Goal: Task Accomplishment & Management: Manage account settings

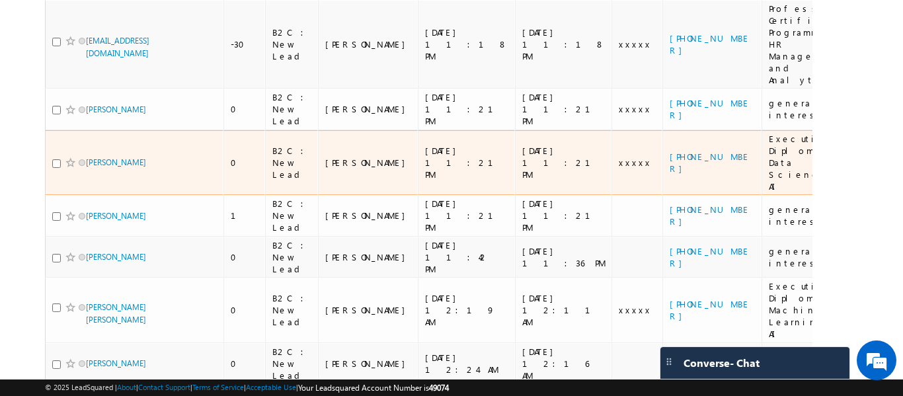
scroll to position [351, 0]
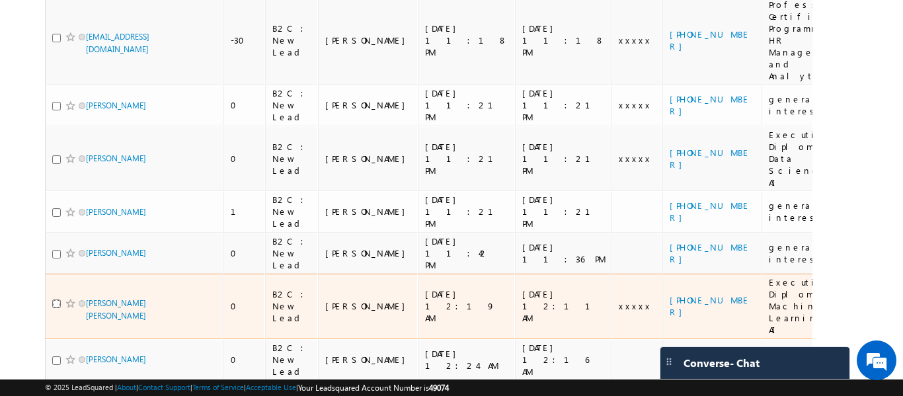
click at [55, 299] on input "checkbox" at bounding box center [56, 303] width 9 height 9
checkbox input "true"
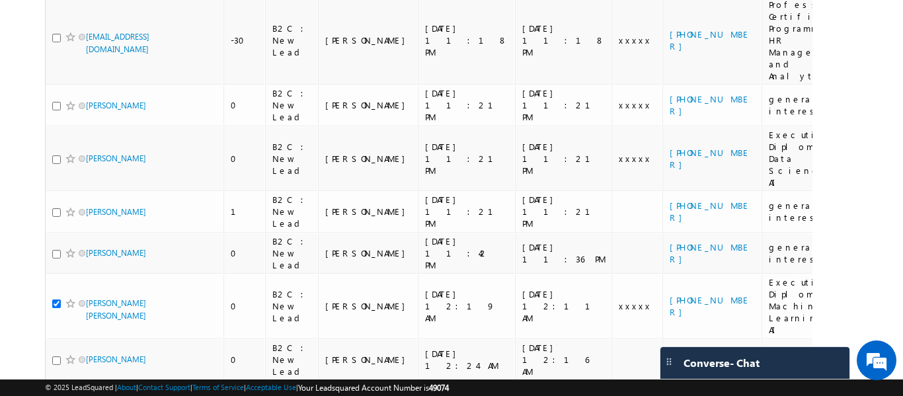
click at [57, 395] on input "checkbox" at bounding box center [56, 401] width 9 height 9
checkbox input "true"
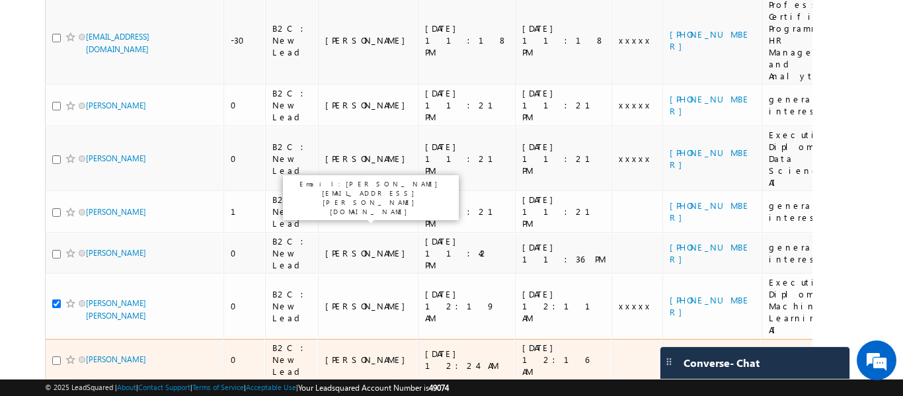
scroll to position [285, 0]
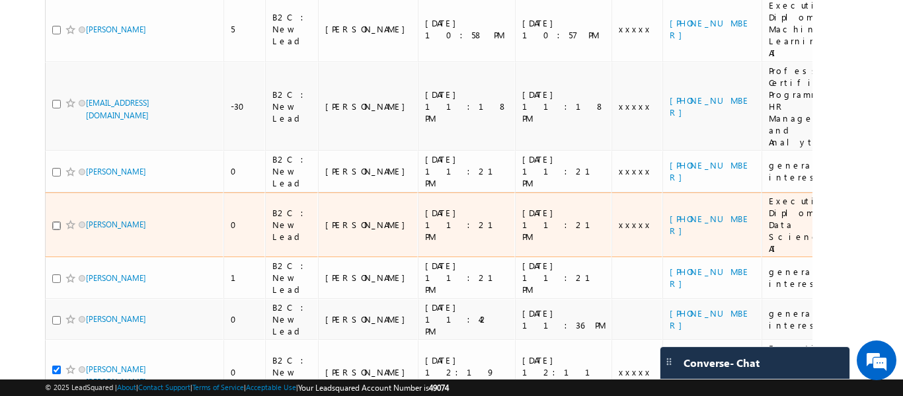
click at [54, 221] on input "checkbox" at bounding box center [56, 225] width 9 height 9
checkbox input "true"
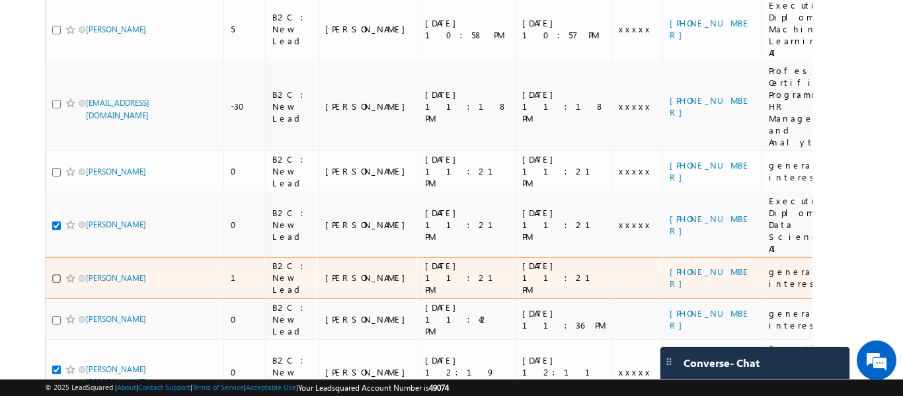
click at [57, 274] on input "checkbox" at bounding box center [56, 278] width 9 height 9
checkbox input "true"
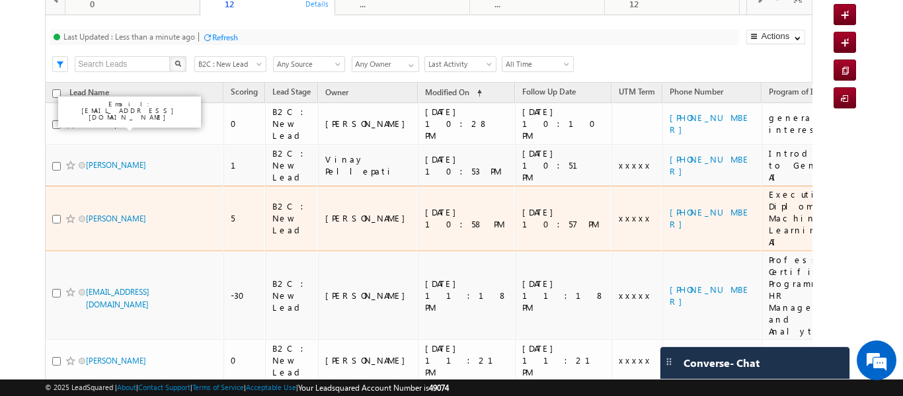
scroll to position [20, 0]
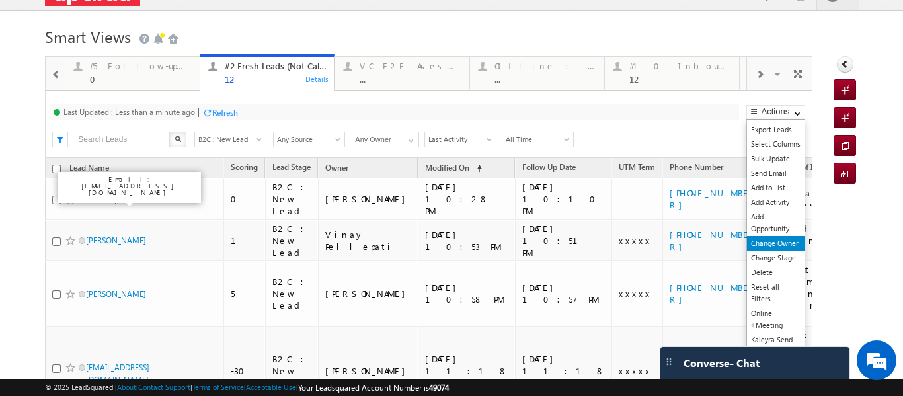
click at [775, 243] on link "Change Owner" at bounding box center [775, 243] width 57 height 15
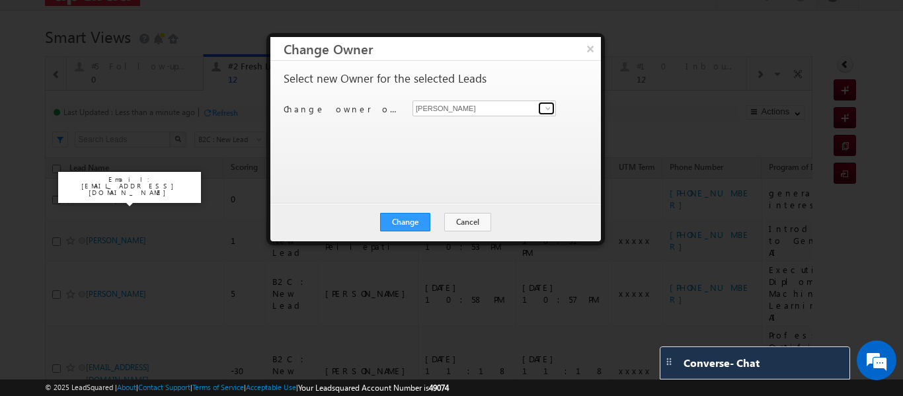
click at [542, 107] on link at bounding box center [546, 108] width 17 height 13
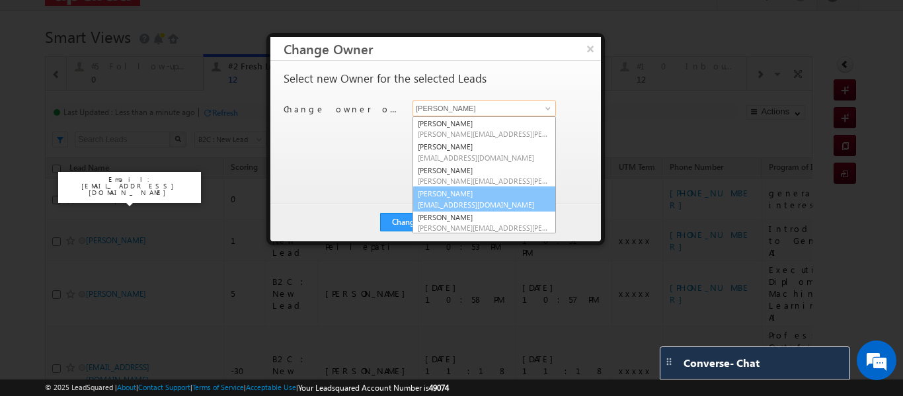
click at [463, 191] on link "[PERSON_NAME] [EMAIL_ADDRESS][DOMAIN_NAME]" at bounding box center [483, 198] width 143 height 25
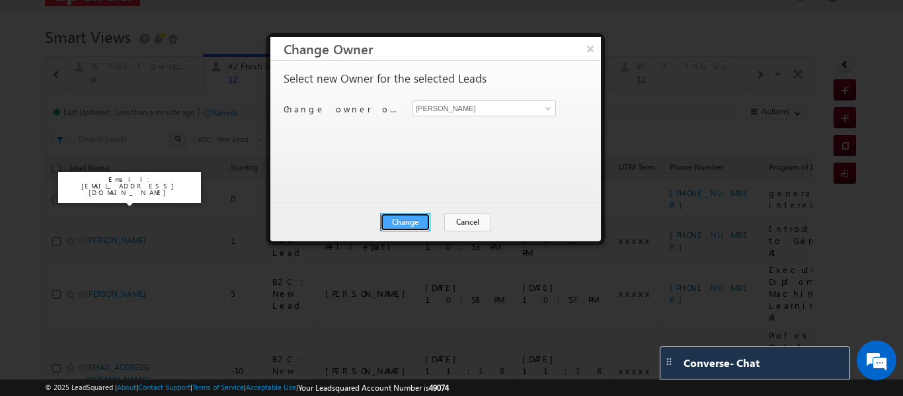
click at [412, 217] on button "Change" at bounding box center [405, 222] width 50 height 19
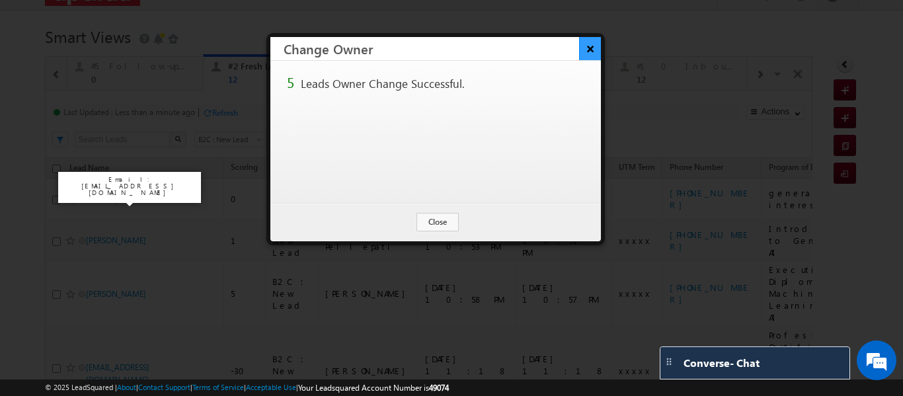
click at [591, 42] on button "×" at bounding box center [590, 48] width 22 height 23
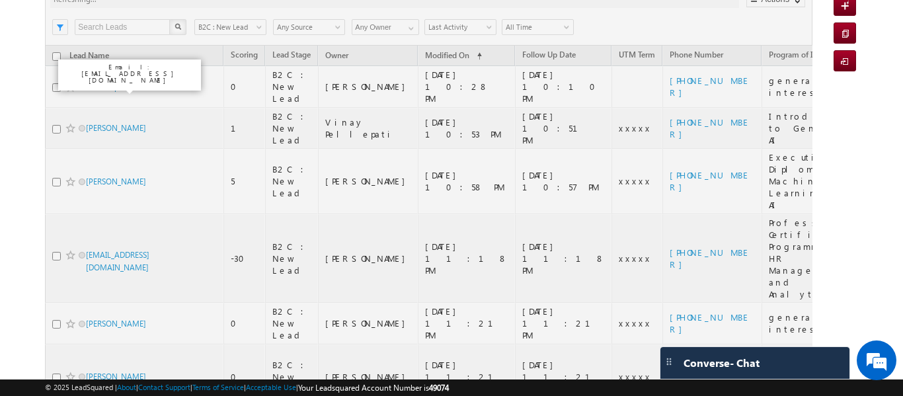
scroll to position [153, 0]
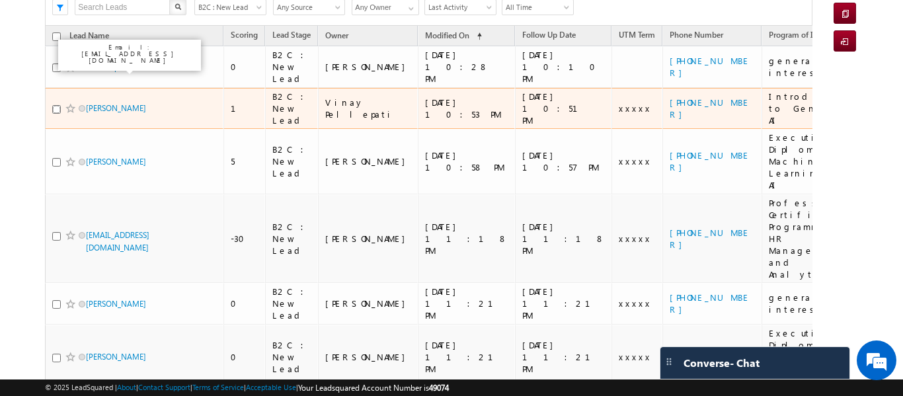
click at [56, 105] on input "checkbox" at bounding box center [56, 109] width 9 height 9
checkbox input "true"
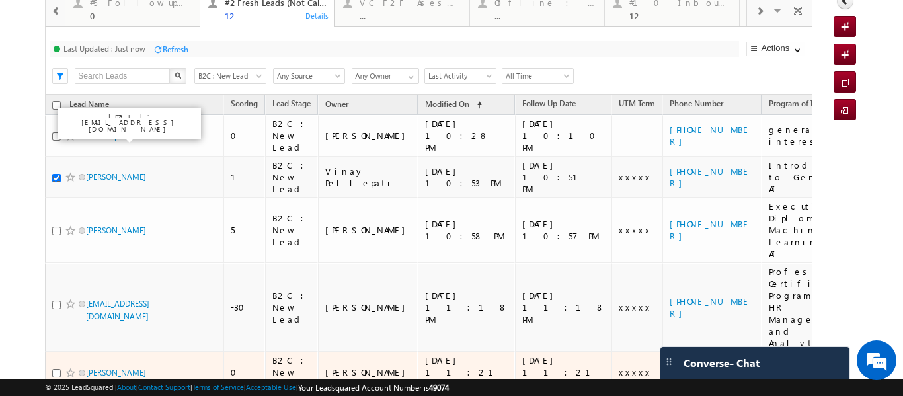
scroll to position [0, 0]
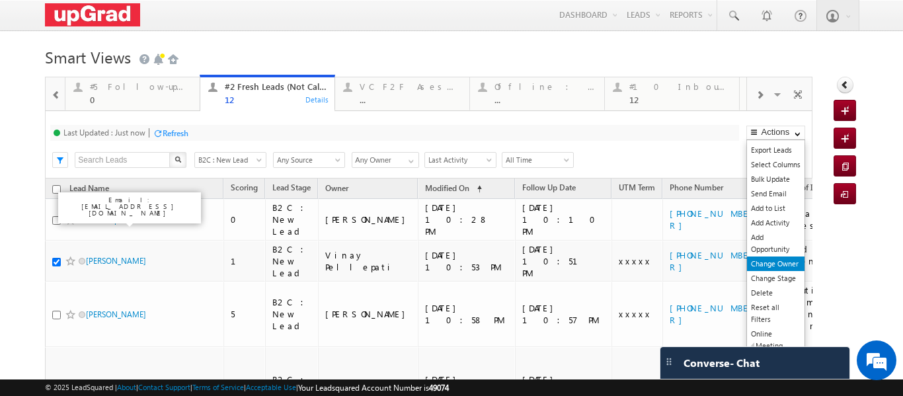
click at [772, 264] on link "Change Owner" at bounding box center [775, 263] width 57 height 15
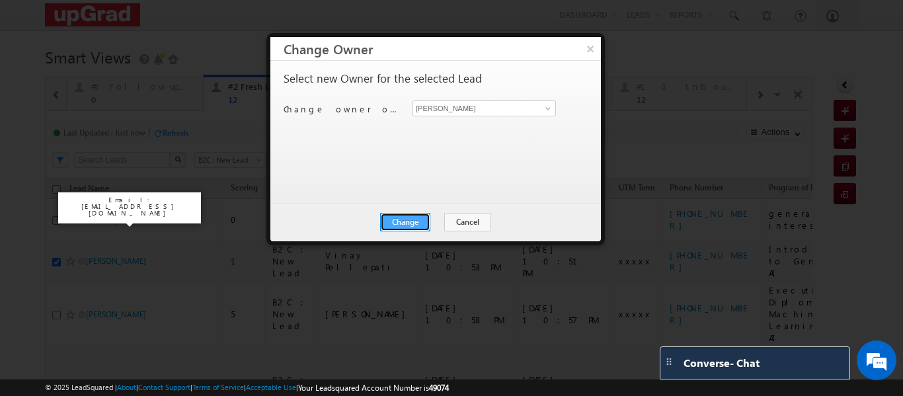
click at [416, 217] on button "Change" at bounding box center [405, 222] width 50 height 19
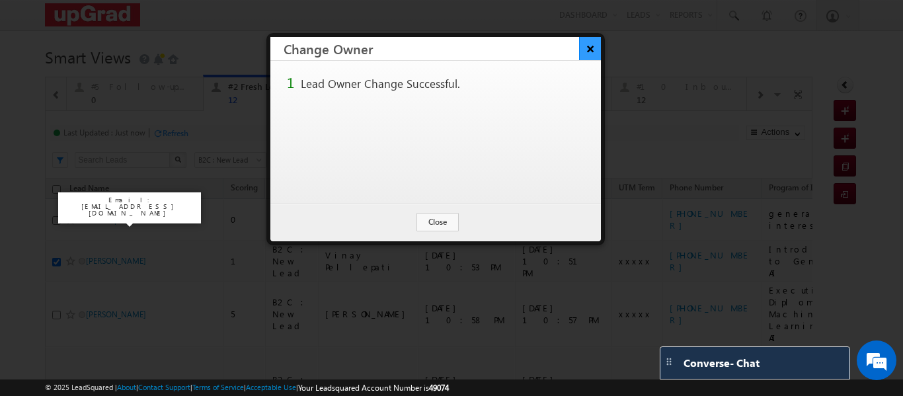
click at [582, 54] on button "×" at bounding box center [590, 48] width 22 height 23
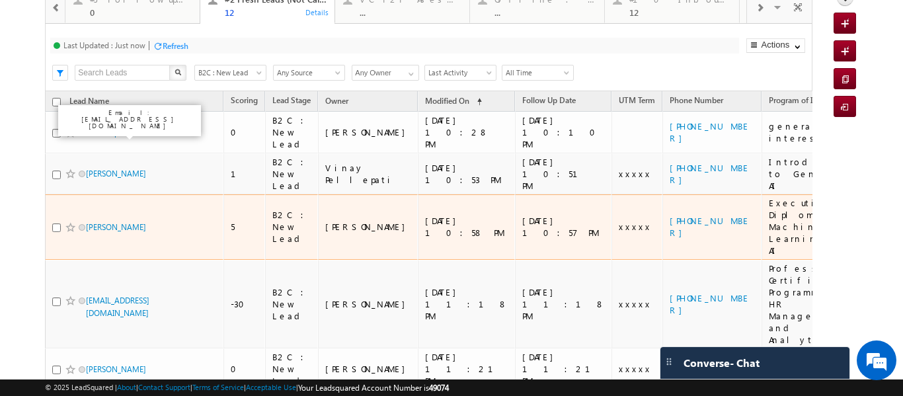
scroll to position [66, 0]
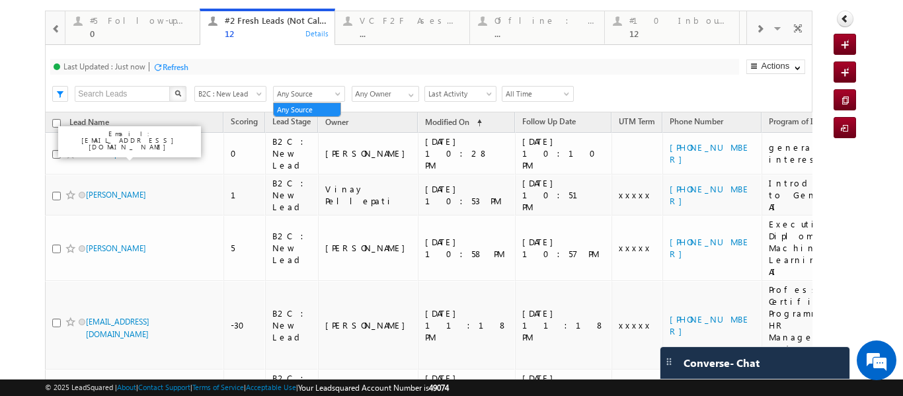
click at [340, 96] on span at bounding box center [339, 96] width 11 height 11
click at [412, 96] on span at bounding box center [411, 95] width 11 height 11
click at [303, 65] on div "Last Updated : Just now Refresh Refreshing..." at bounding box center [394, 67] width 688 height 16
click at [406, 93] on span at bounding box center [411, 95] width 11 height 11
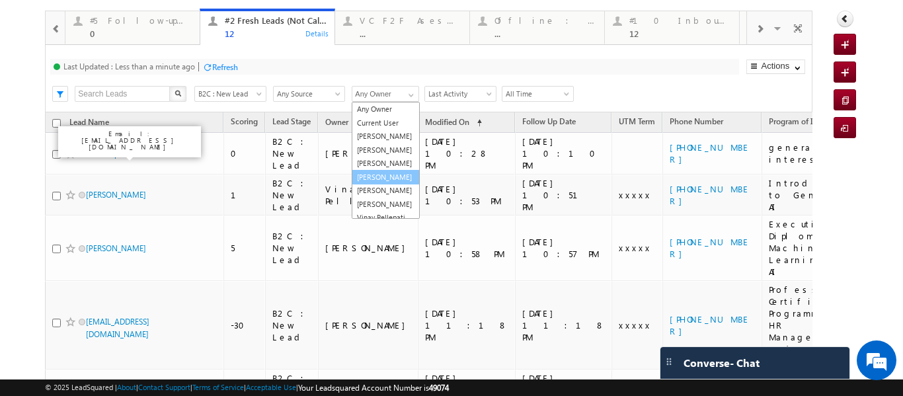
click at [380, 185] on link "[PERSON_NAME]" at bounding box center [386, 177] width 68 height 15
type input "[PERSON_NAME]"
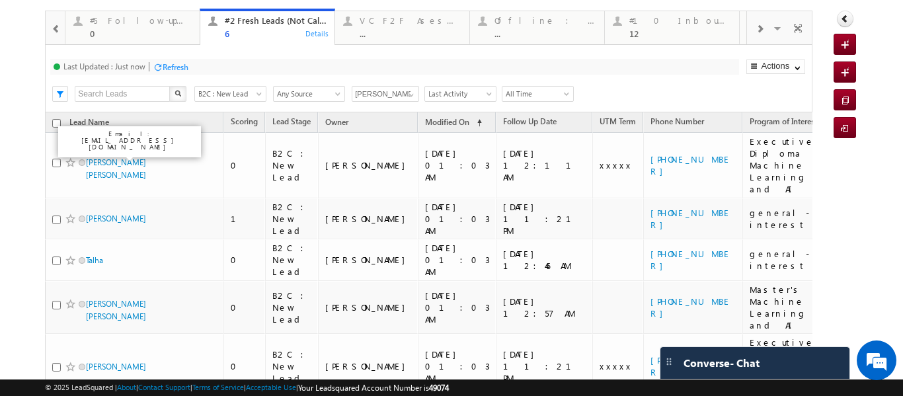
click at [53, 124] on input "checkbox" at bounding box center [56, 123] width 9 height 9
checkbox input "true"
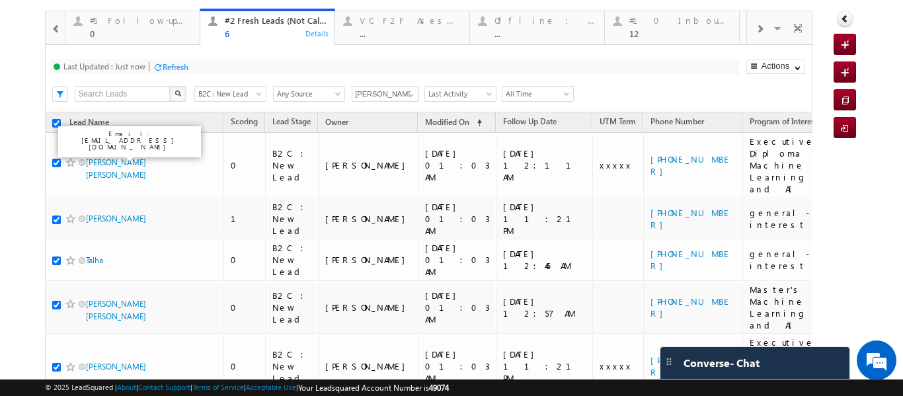
checkbox input "true"
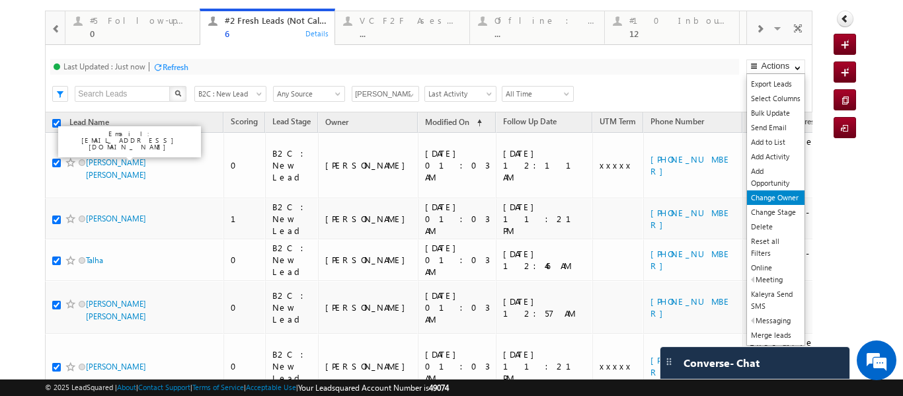
click at [770, 198] on link "Change Owner" at bounding box center [775, 197] width 57 height 15
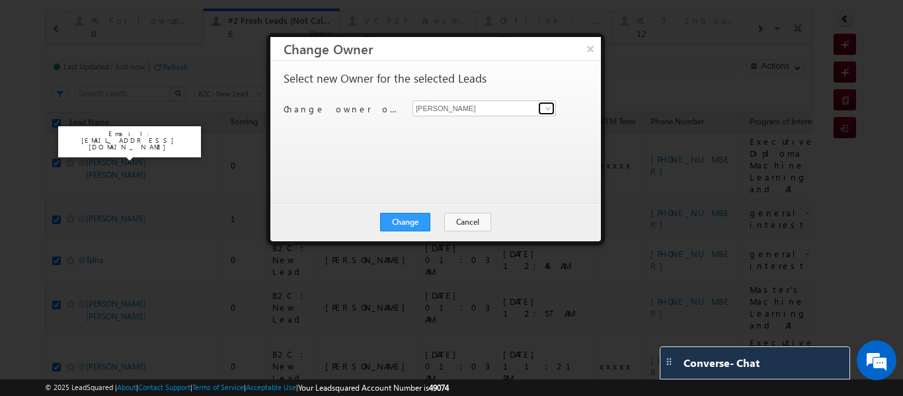
click at [543, 110] on span at bounding box center [547, 108] width 11 height 11
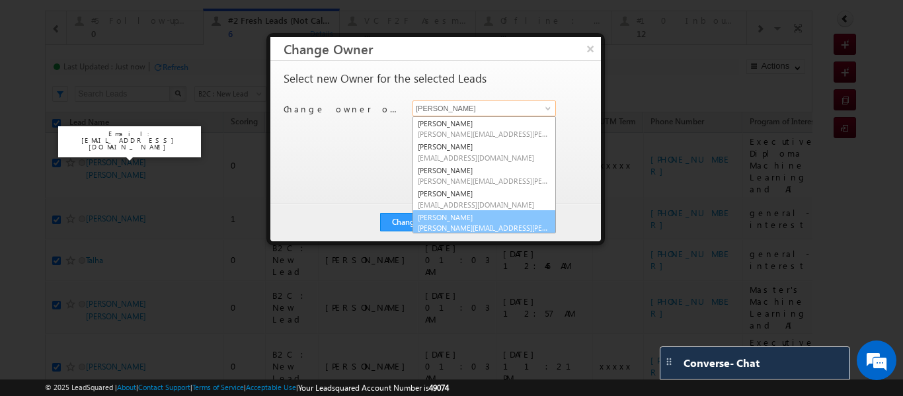
scroll to position [3, 0]
click at [463, 215] on link "[PERSON_NAME] [PERSON_NAME][EMAIL_ADDRESS][PERSON_NAME][DOMAIN_NAME]" at bounding box center [483, 219] width 143 height 25
type input "[PERSON_NAME]"
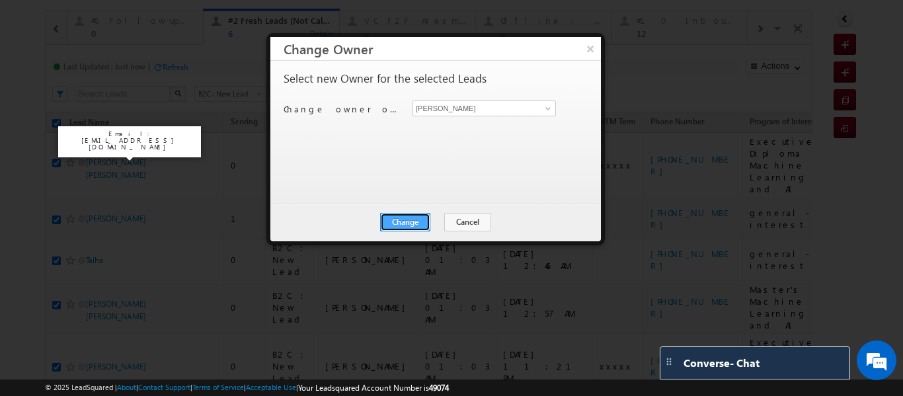
click at [412, 221] on button "Change" at bounding box center [405, 222] width 50 height 19
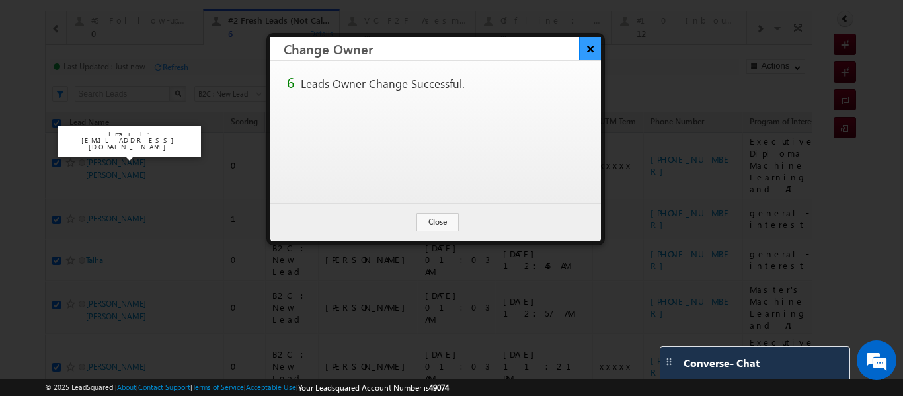
click at [589, 50] on button "×" at bounding box center [590, 48] width 22 height 23
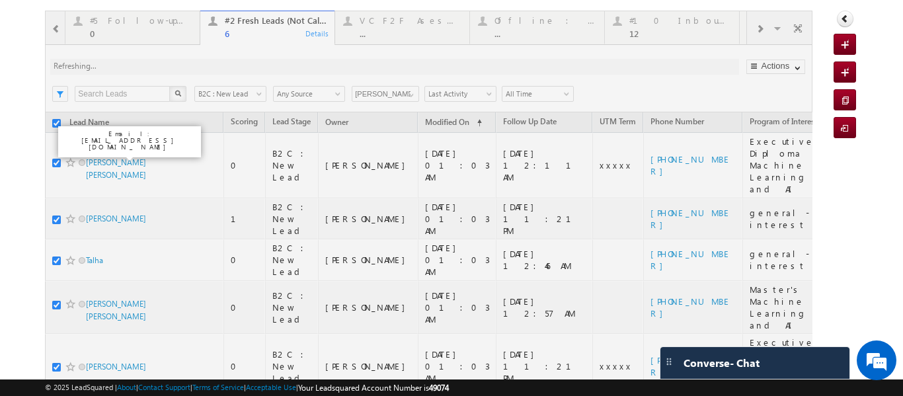
checkbox input "false"
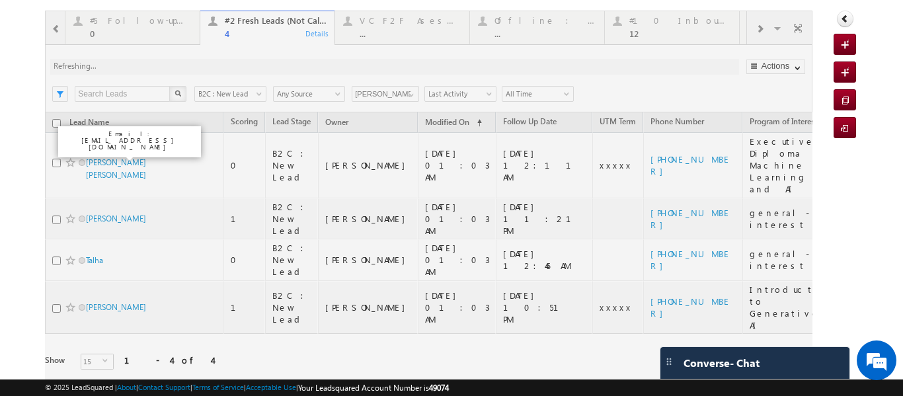
scroll to position [42, 0]
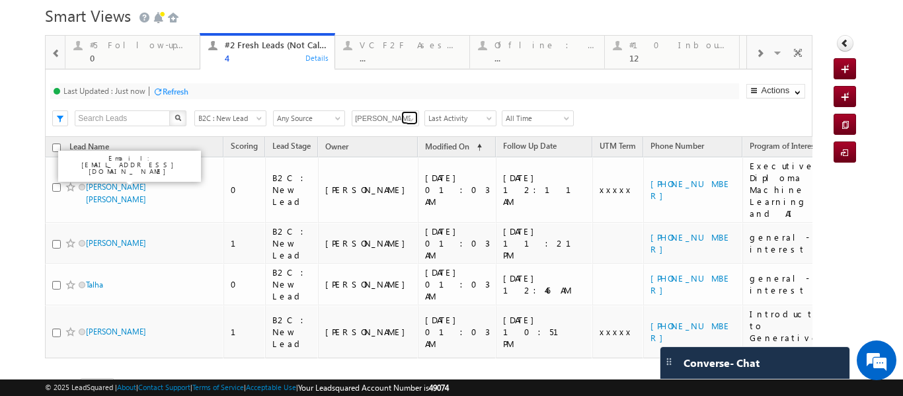
click at [413, 120] on span at bounding box center [411, 119] width 11 height 11
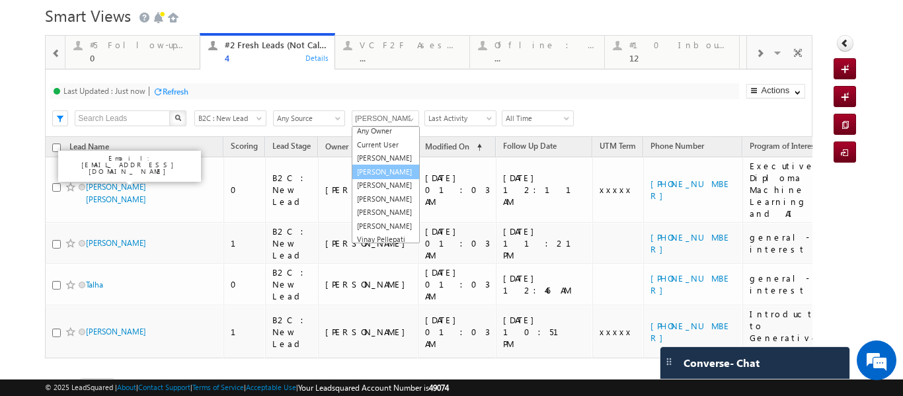
scroll to position [39, 0]
click at [380, 201] on link "[PERSON_NAME]" at bounding box center [386, 208] width 68 height 15
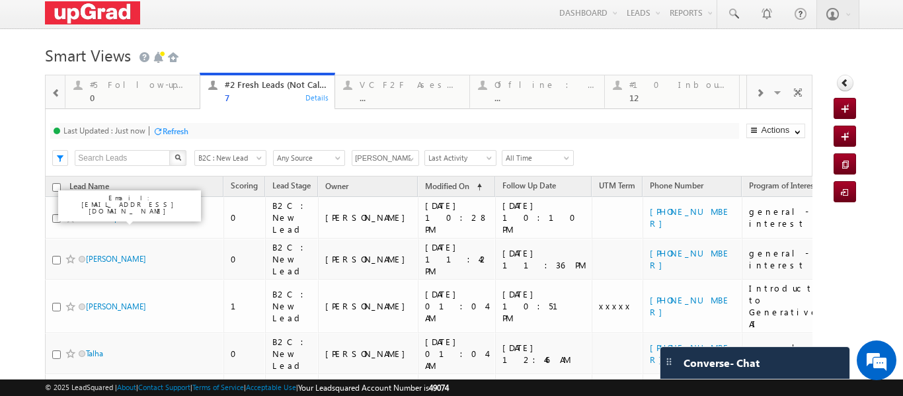
scroll to position [0, 0]
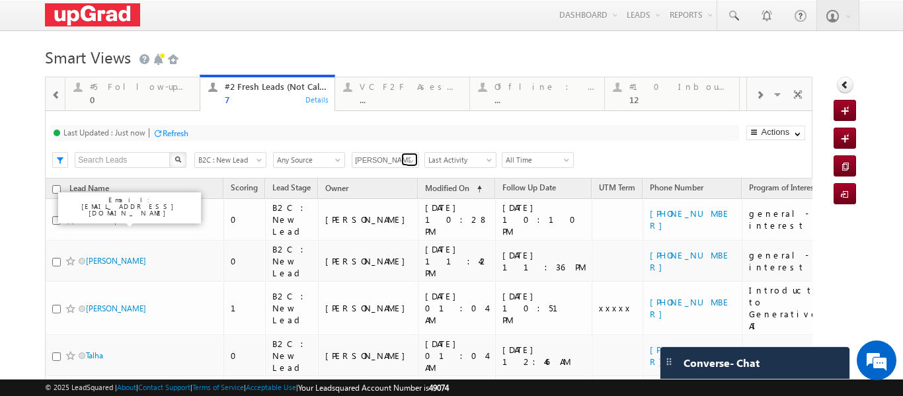
click at [412, 161] on span at bounding box center [411, 161] width 11 height 11
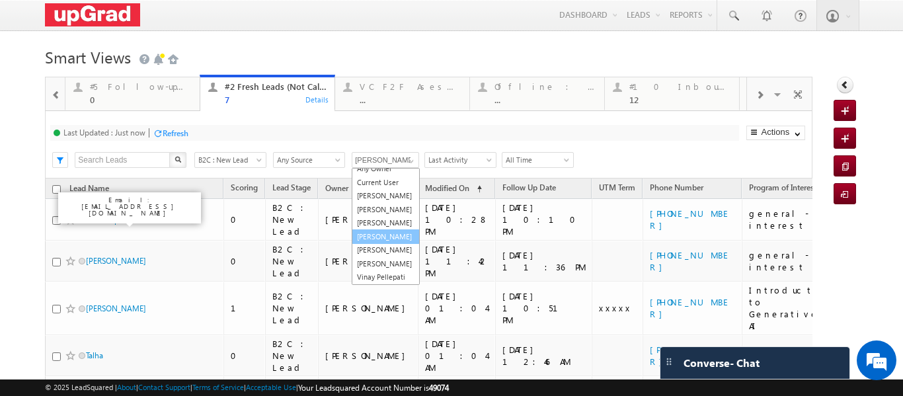
click at [387, 237] on link "[PERSON_NAME]" at bounding box center [386, 236] width 68 height 15
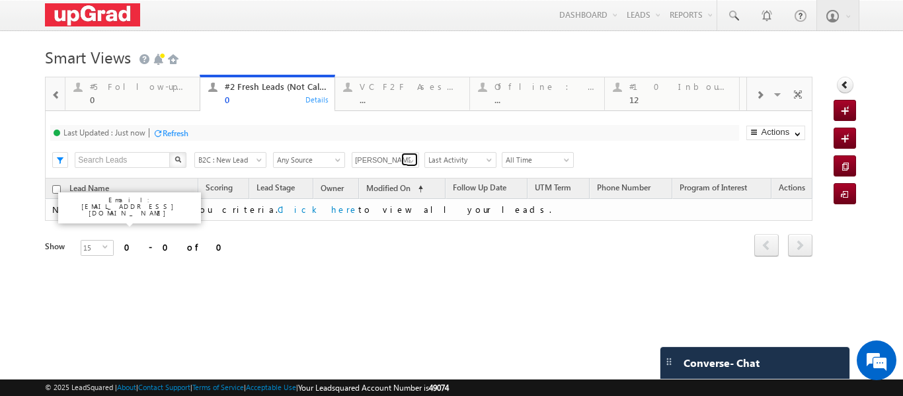
click at [409, 157] on span at bounding box center [411, 161] width 11 height 11
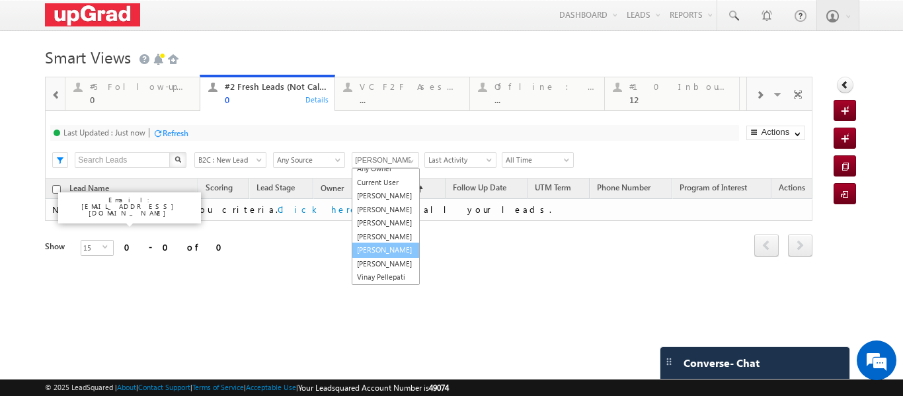
click at [385, 250] on link "[PERSON_NAME]" at bounding box center [386, 249] width 68 height 15
type input "[PERSON_NAME]"
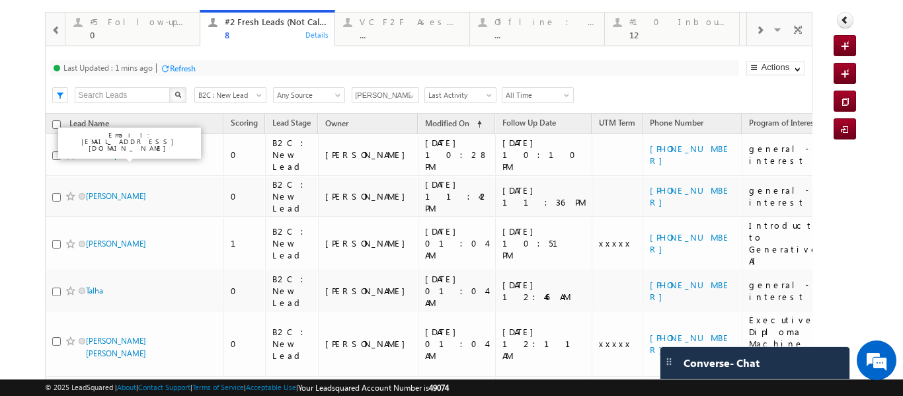
scroll to position [0, 0]
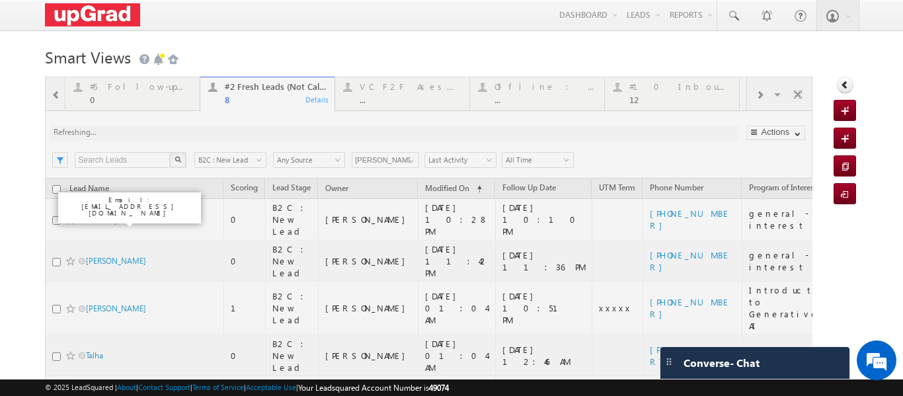
click at [53, 92] on div at bounding box center [428, 375] width 767 height 597
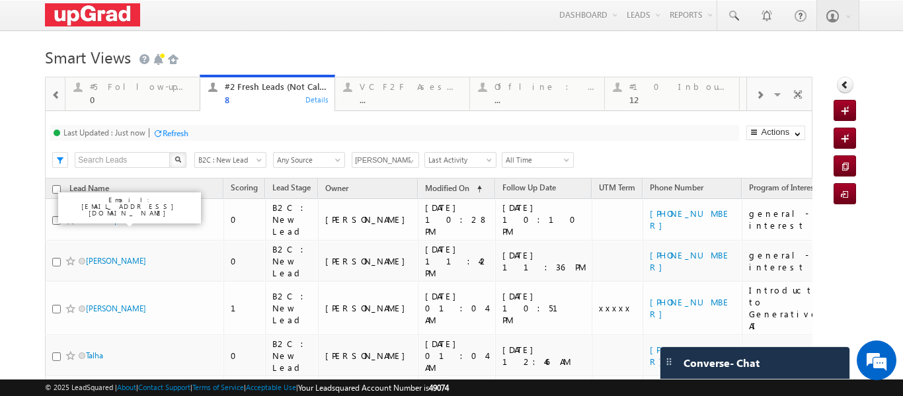
click at [55, 96] on span at bounding box center [56, 95] width 9 height 11
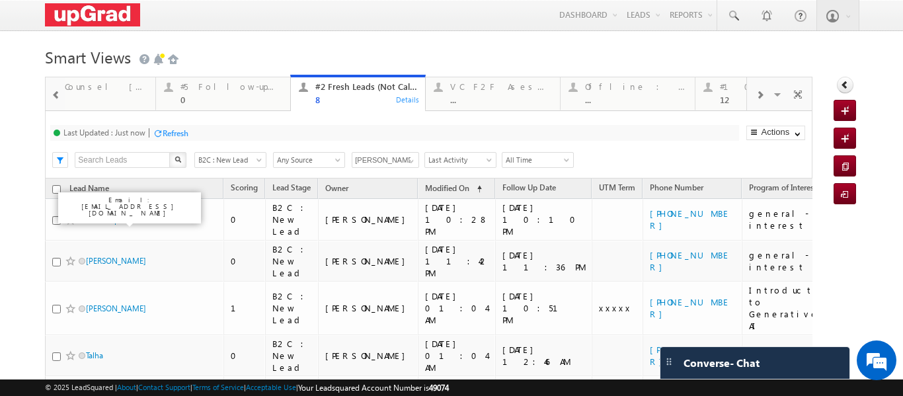
click at [55, 96] on div at bounding box center [55, 93] width 19 height 32
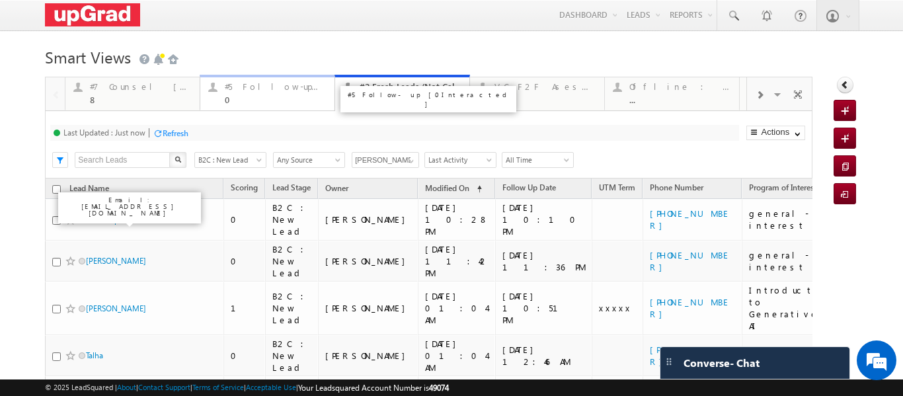
click at [254, 96] on div "0" at bounding box center [276, 99] width 102 height 10
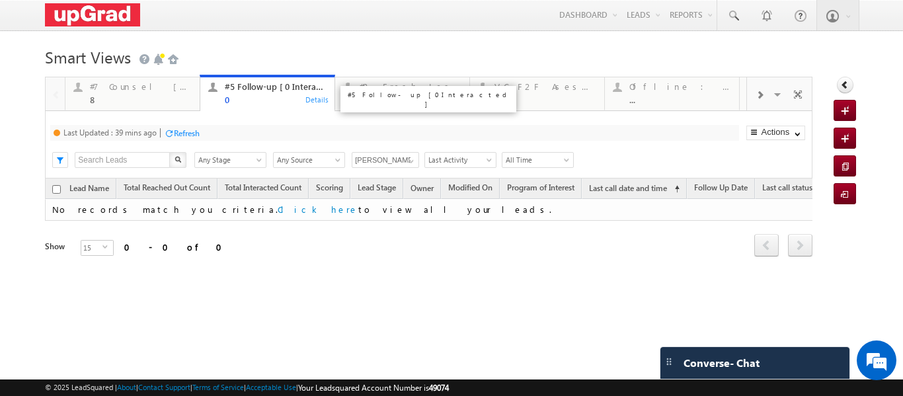
click at [254, 96] on div "0" at bounding box center [276, 99] width 102 height 10
click at [410, 163] on span at bounding box center [411, 161] width 11 height 11
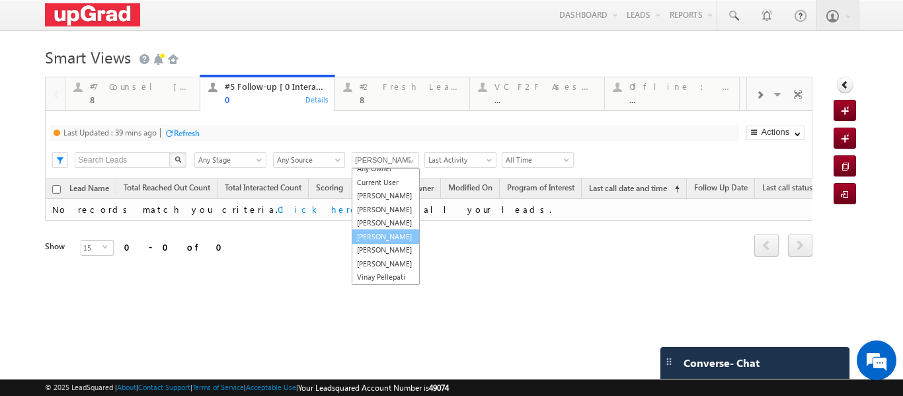
scroll to position [39, 0]
click at [381, 256] on link "[PERSON_NAME]" at bounding box center [386, 263] width 68 height 15
type input "[PERSON_NAME]"
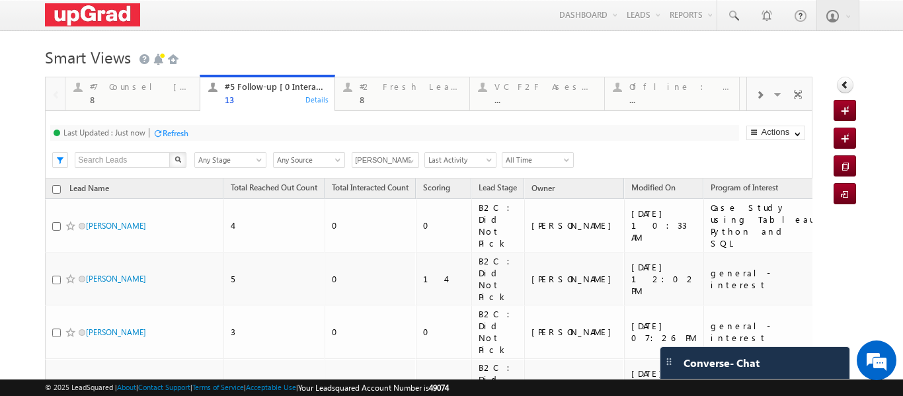
click at [56, 189] on input "checkbox" at bounding box center [56, 189] width 9 height 9
checkbox input "true"
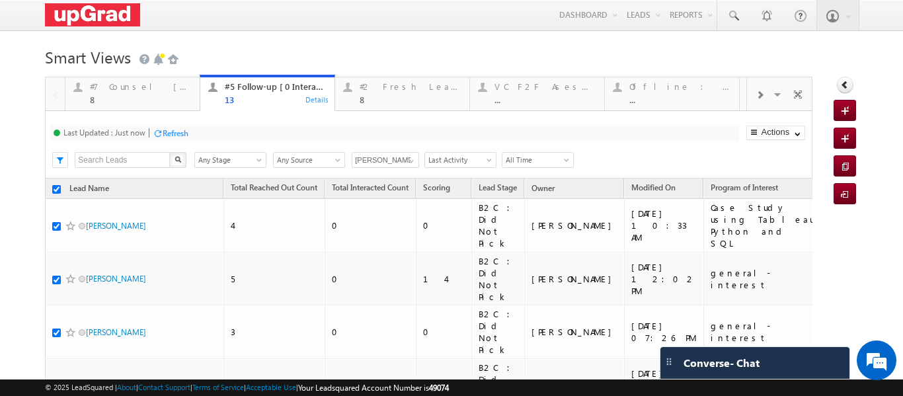
checkbox input "true"
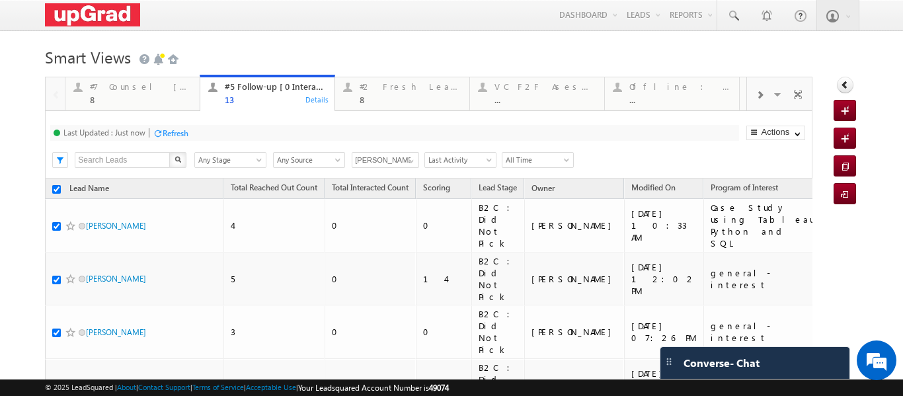
checkbox input "true"
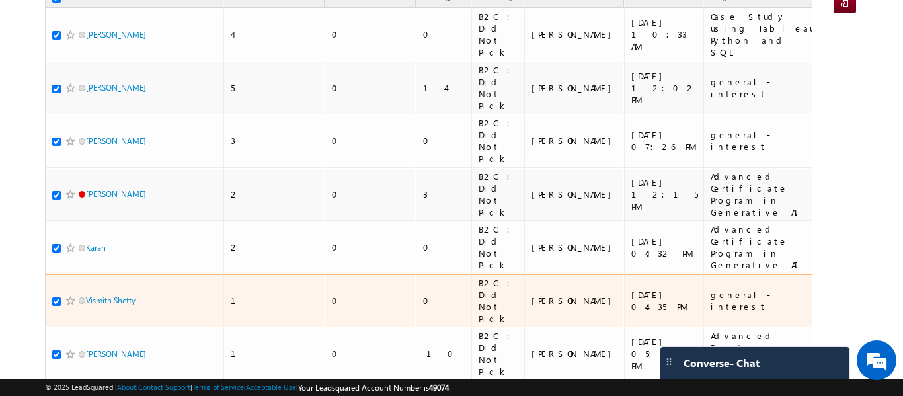
scroll to position [161, 0]
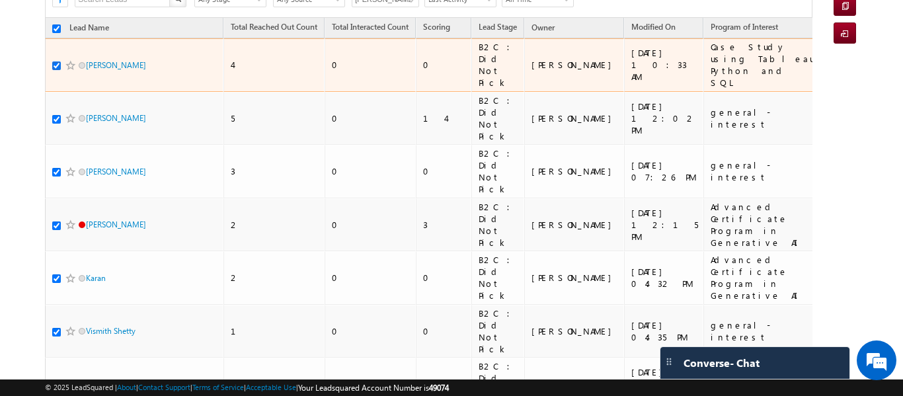
click at [52, 61] on input "checkbox" at bounding box center [56, 65] width 9 height 9
checkbox input "false"
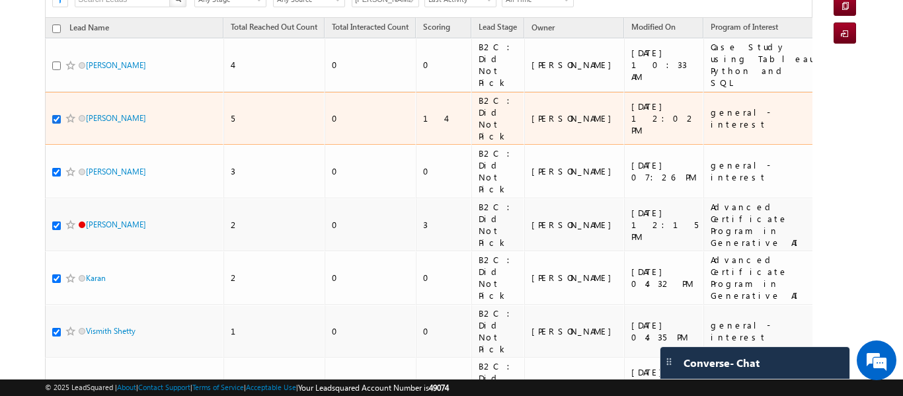
click at [56, 115] on input "checkbox" at bounding box center [56, 119] width 9 height 9
checkbox input "false"
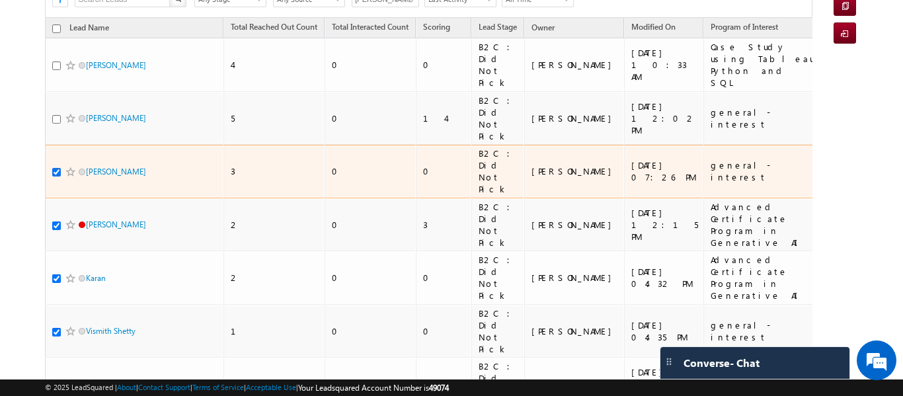
click at [56, 168] on input "checkbox" at bounding box center [56, 172] width 9 height 9
checkbox input "false"
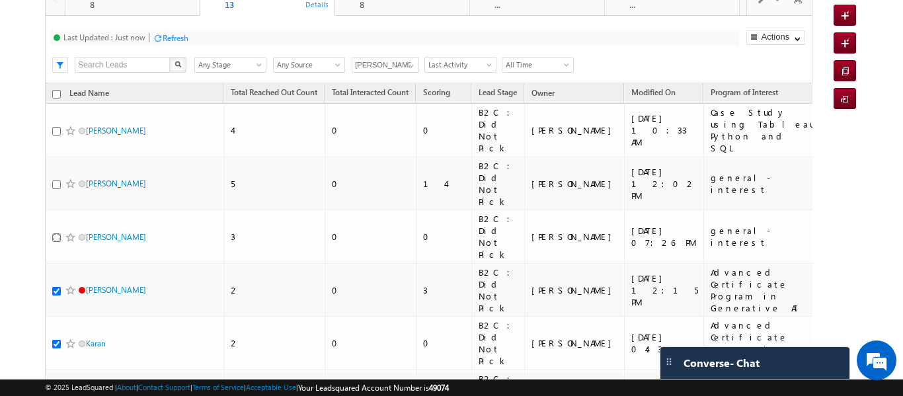
scroll to position [0, 0]
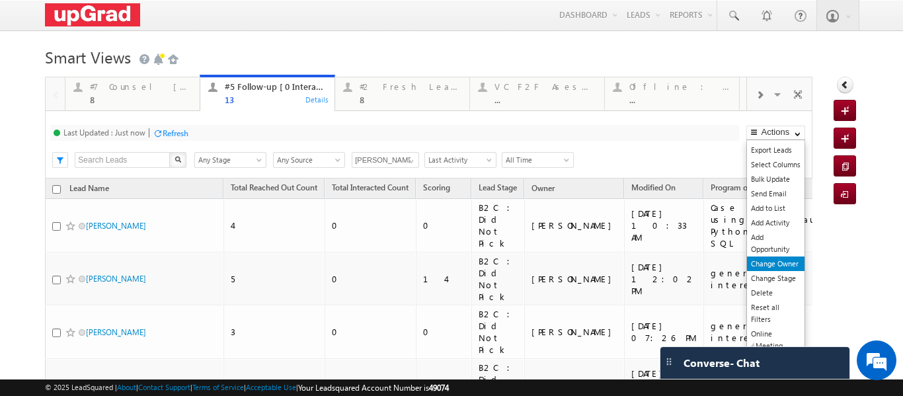
click at [766, 263] on link "Change Owner" at bounding box center [775, 263] width 57 height 15
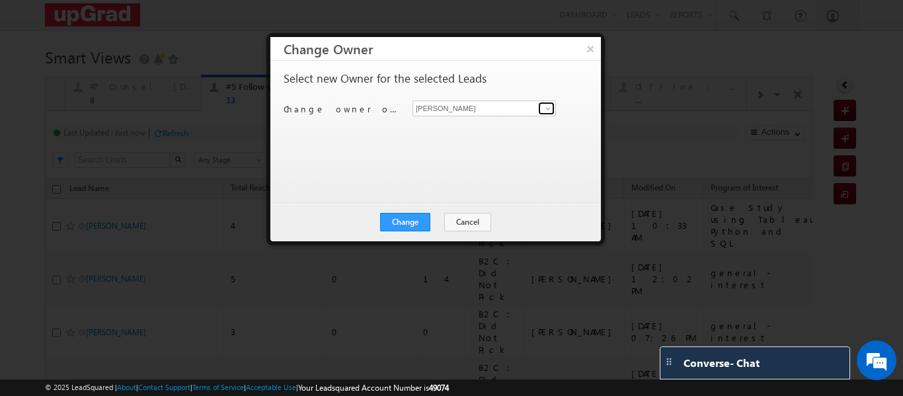
click at [544, 109] on span at bounding box center [547, 108] width 11 height 11
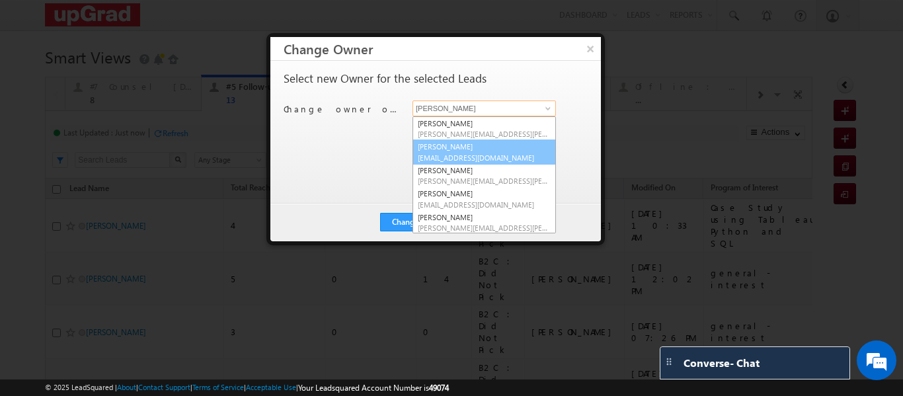
click at [467, 156] on span "[EMAIL_ADDRESS][DOMAIN_NAME]" at bounding box center [484, 158] width 133 height 10
type input "[PERSON_NAME]"
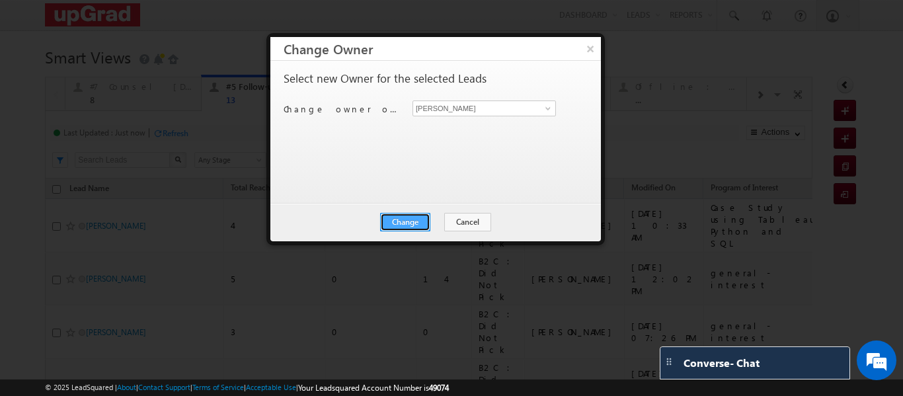
click at [408, 223] on button "Change" at bounding box center [405, 222] width 50 height 19
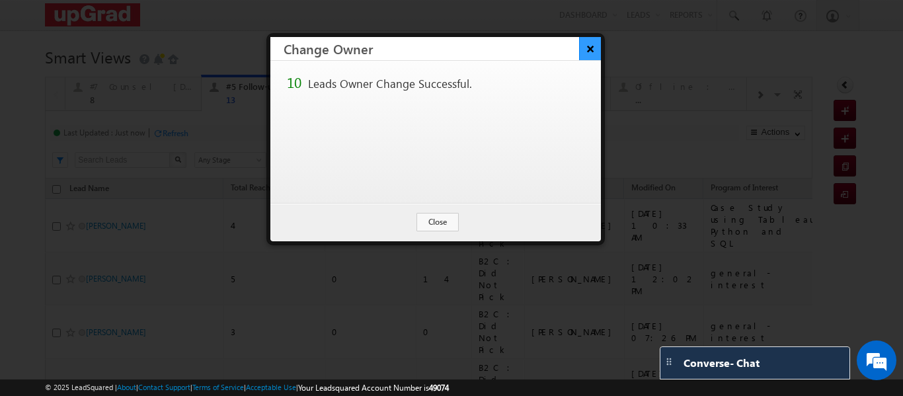
click at [589, 50] on button "×" at bounding box center [590, 48] width 22 height 23
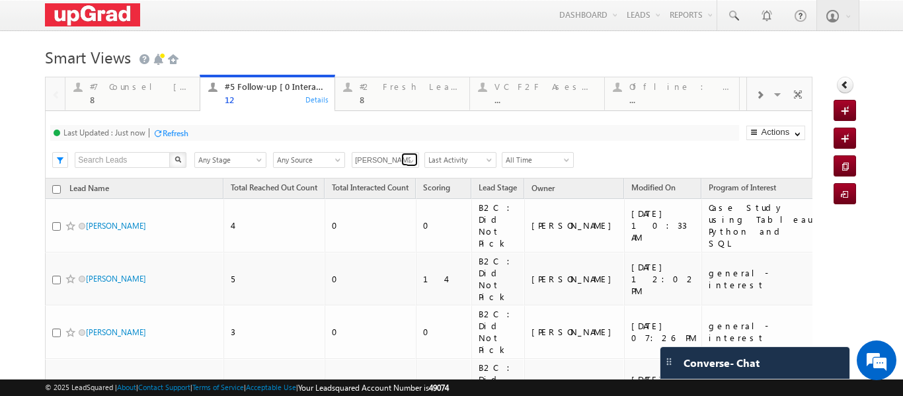
click at [412, 162] on span at bounding box center [411, 161] width 11 height 11
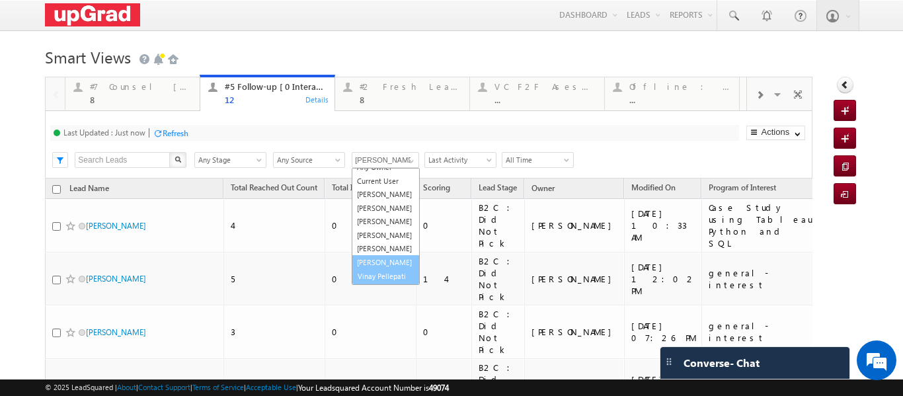
scroll to position [40, 0]
click at [379, 276] on link "Vinay Pellepati" at bounding box center [386, 276] width 68 height 15
type input "Vinay Pellepati"
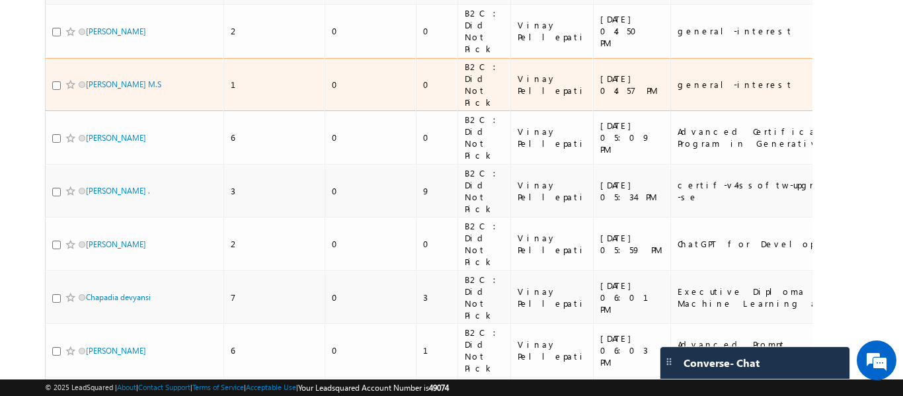
scroll to position [410, 0]
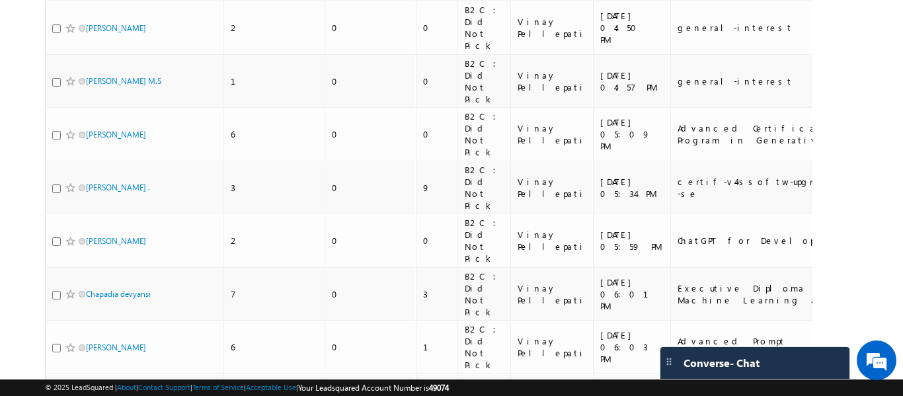
checkbox input "true"
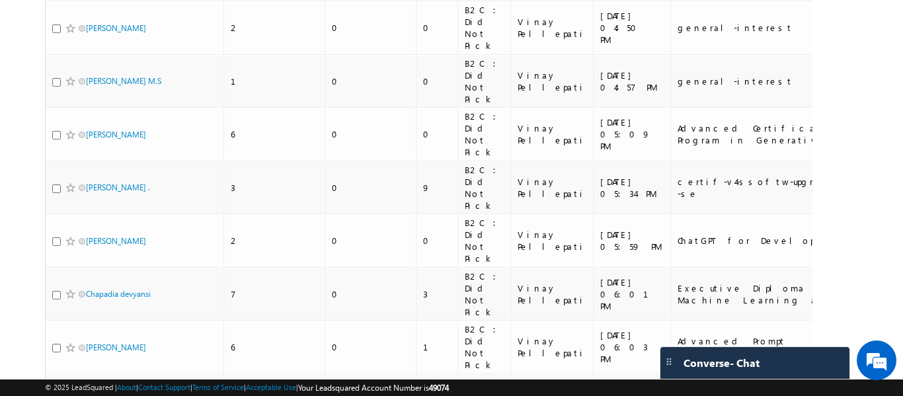
checkbox input "true"
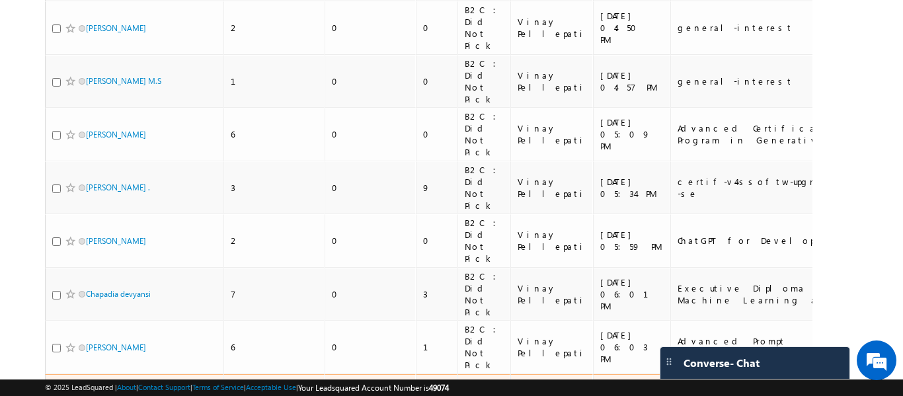
click at [55, 395] on input "checkbox" at bounding box center [56, 401] width 9 height 9
checkbox input "true"
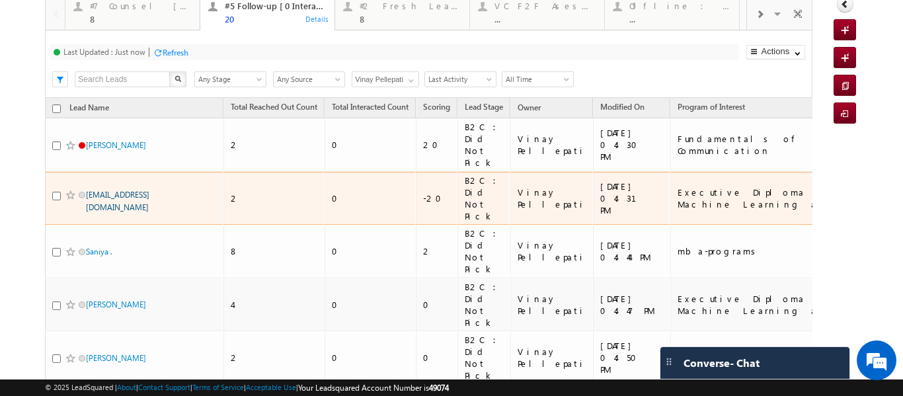
scroll to position [80, 0]
click at [55, 192] on input "checkbox" at bounding box center [56, 196] width 9 height 9
checkbox input "true"
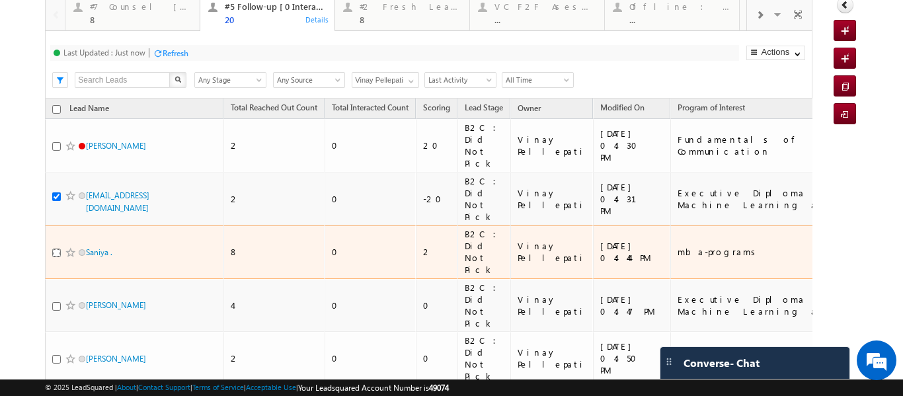
click at [54, 248] on input "checkbox" at bounding box center [56, 252] width 9 height 9
checkbox input "true"
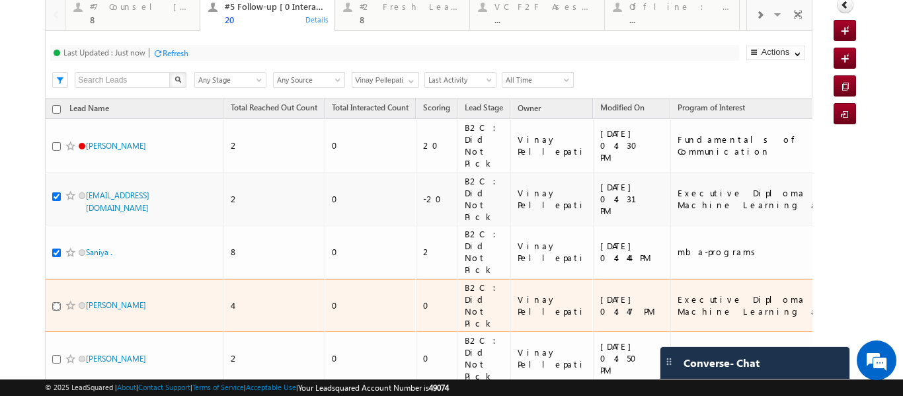
click at [57, 302] on input "checkbox" at bounding box center [56, 306] width 9 height 9
checkbox input "true"
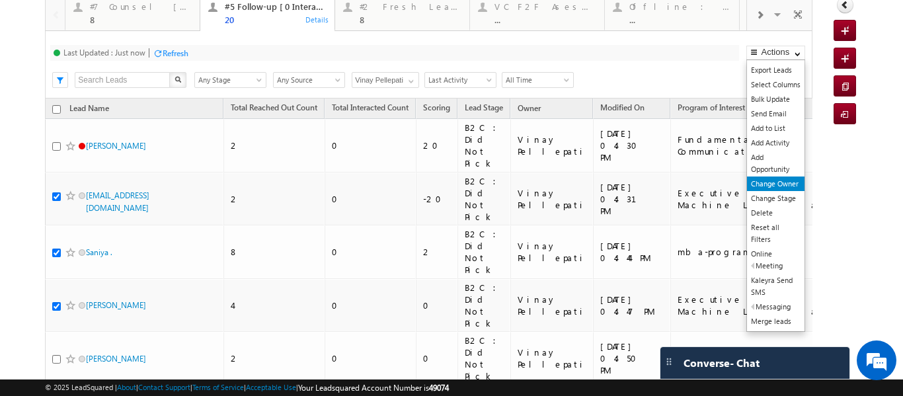
click at [767, 186] on link "Change Owner" at bounding box center [775, 183] width 57 height 15
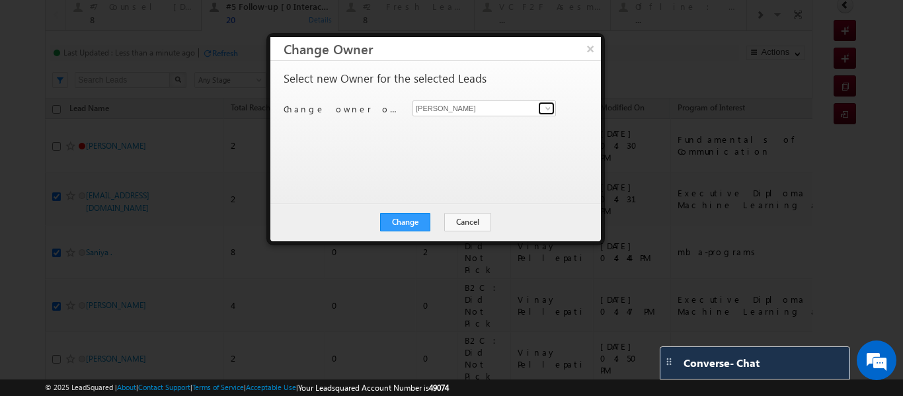
click at [546, 108] on span at bounding box center [547, 108] width 11 height 11
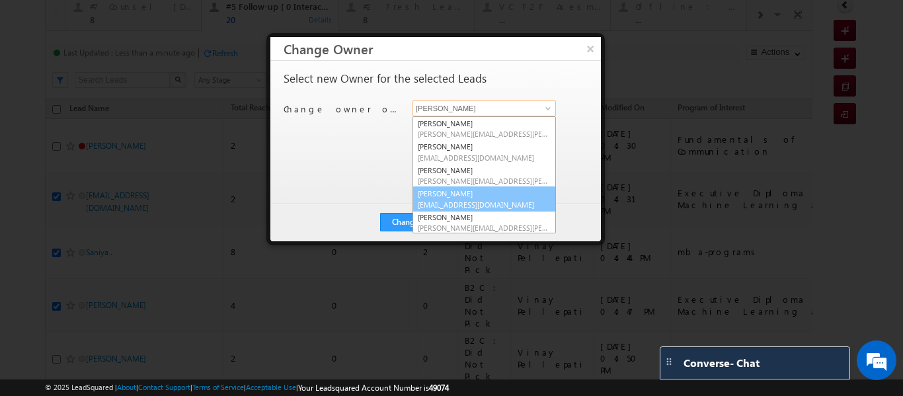
click at [447, 197] on link "[PERSON_NAME] [EMAIL_ADDRESS][DOMAIN_NAME]" at bounding box center [483, 198] width 143 height 25
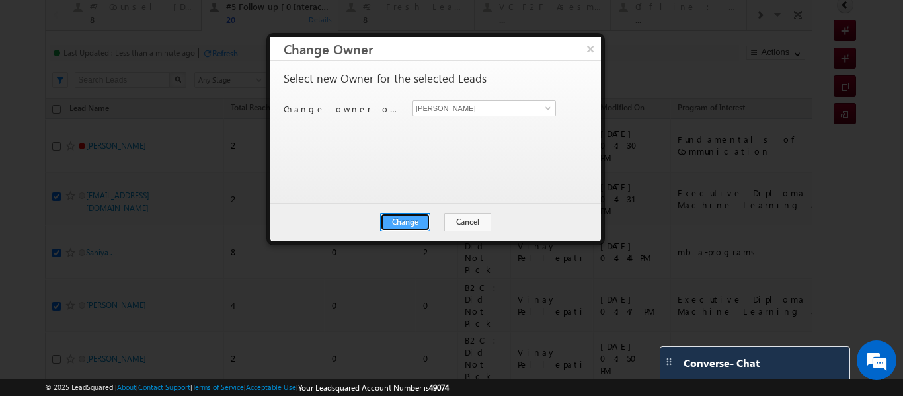
click at [410, 219] on button "Change" at bounding box center [405, 222] width 50 height 19
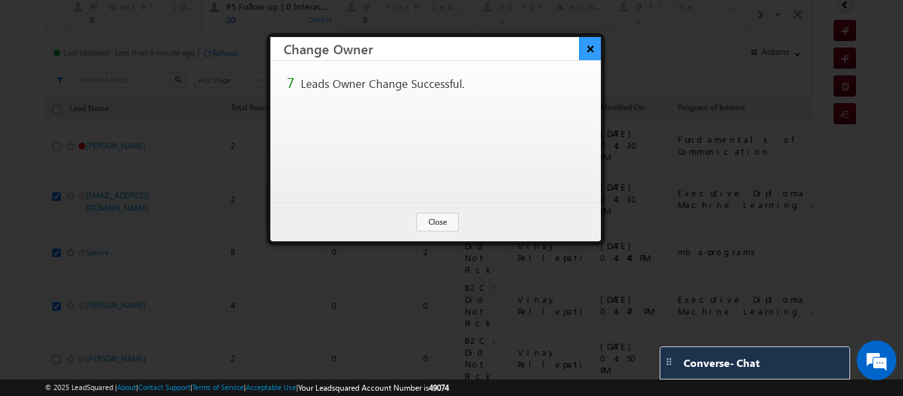
click at [587, 44] on button "×" at bounding box center [590, 48] width 22 height 23
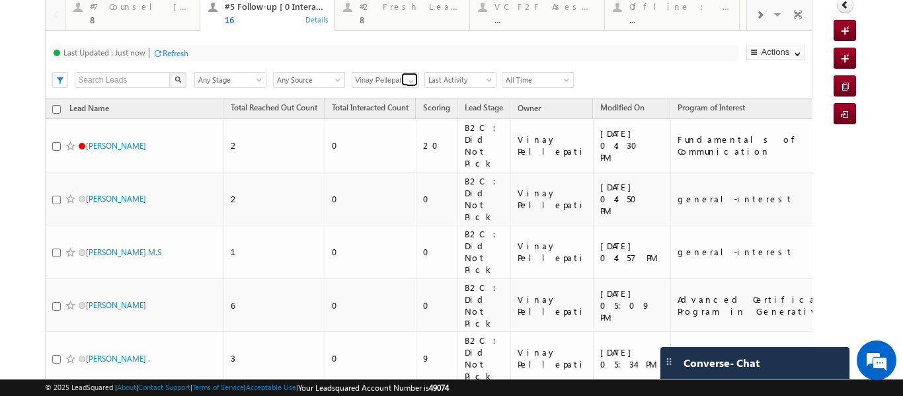
click at [407, 83] on span at bounding box center [411, 81] width 11 height 11
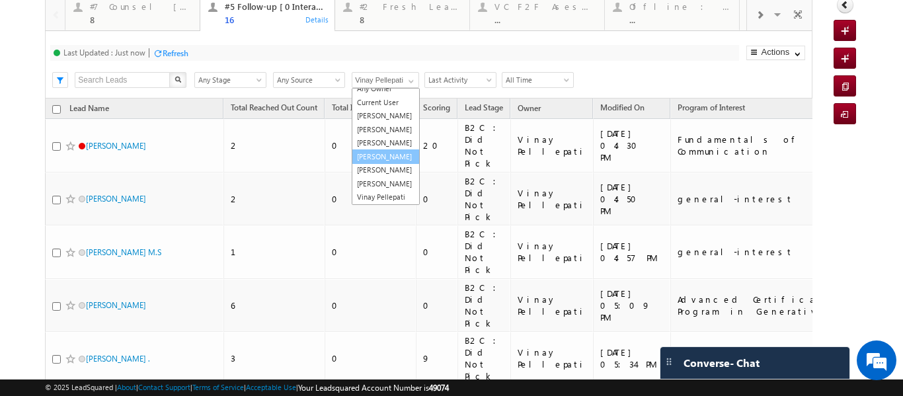
click at [385, 149] on link "[PERSON_NAME]" at bounding box center [386, 156] width 68 height 15
type input "[PERSON_NAME]"
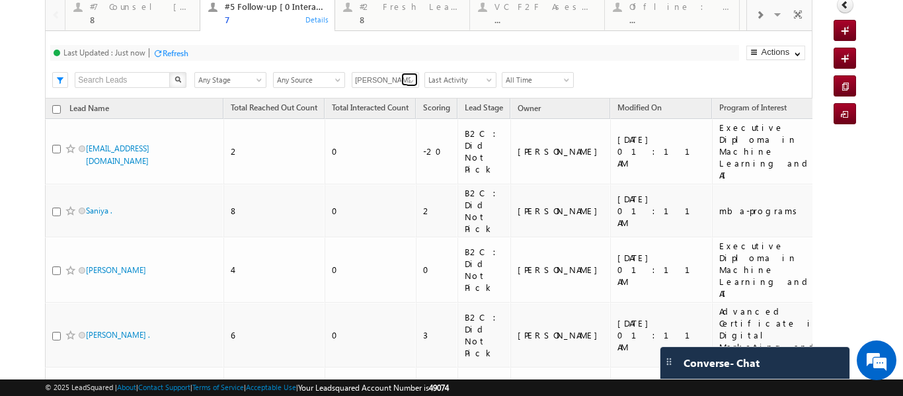
click at [412, 81] on span at bounding box center [411, 81] width 11 height 11
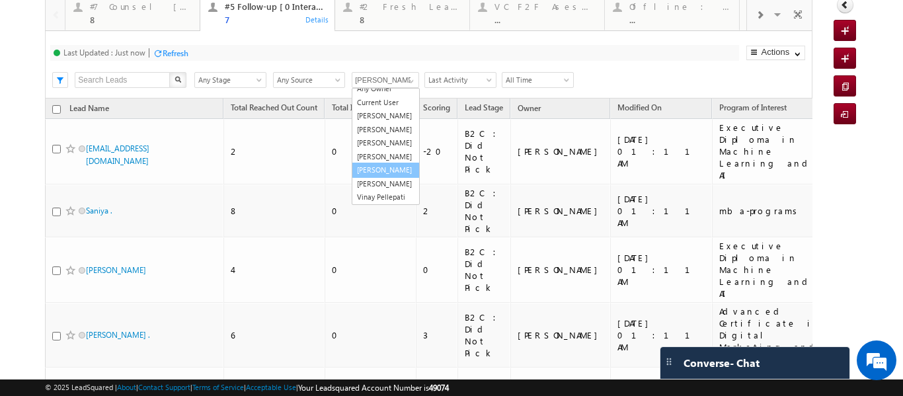
scroll to position [27, 0]
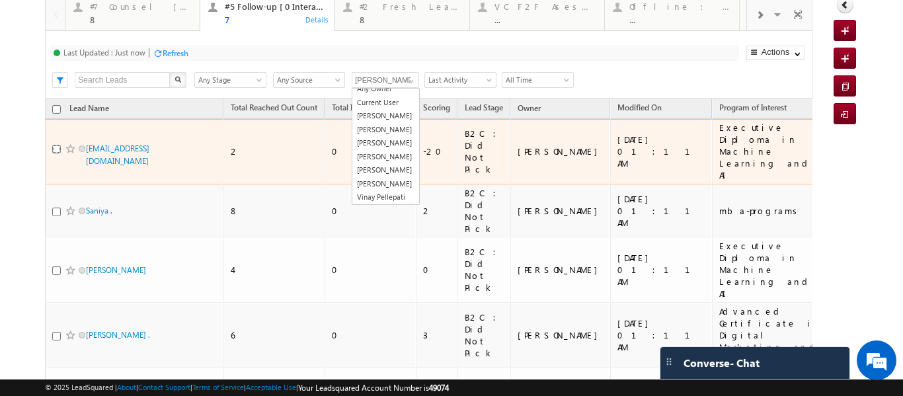
click at [53, 145] on input "checkbox" at bounding box center [56, 149] width 9 height 9
checkbox input "true"
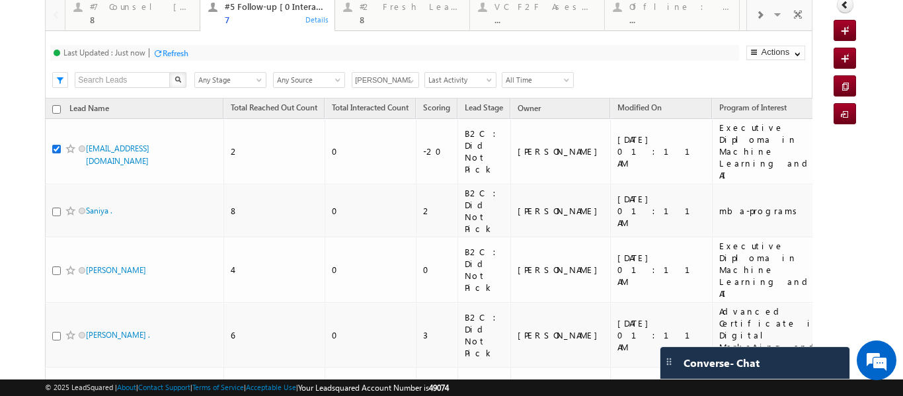
click at [55, 113] on input "checkbox" at bounding box center [56, 109] width 9 height 9
checkbox input "true"
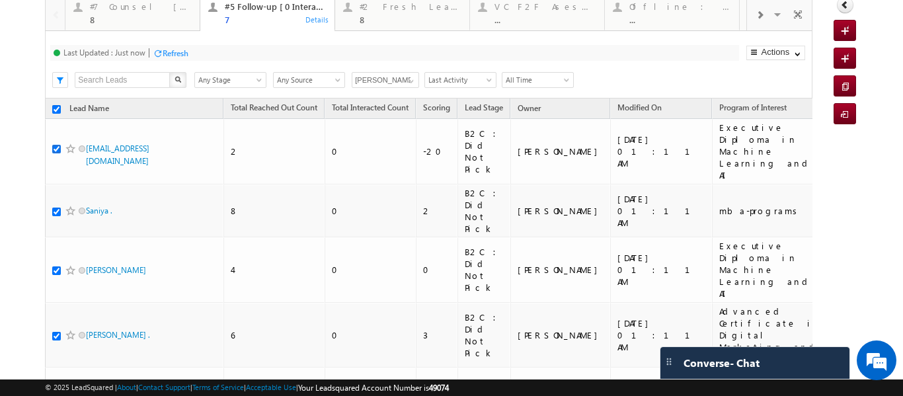
checkbox input "true"
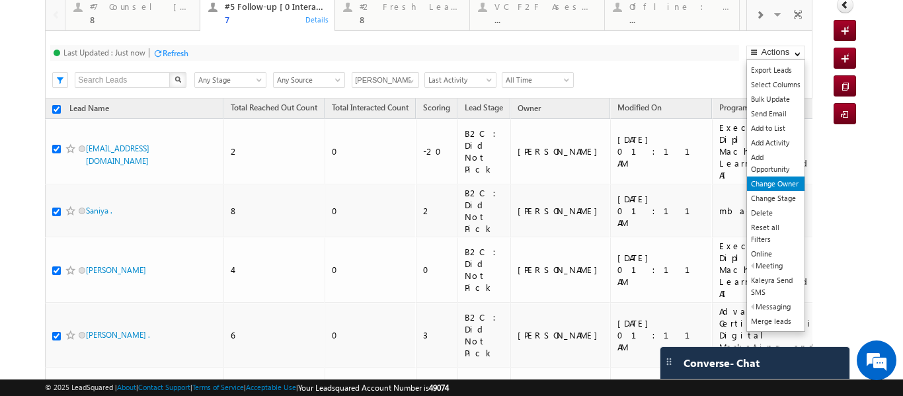
click at [761, 180] on link "Change Owner" at bounding box center [775, 183] width 57 height 15
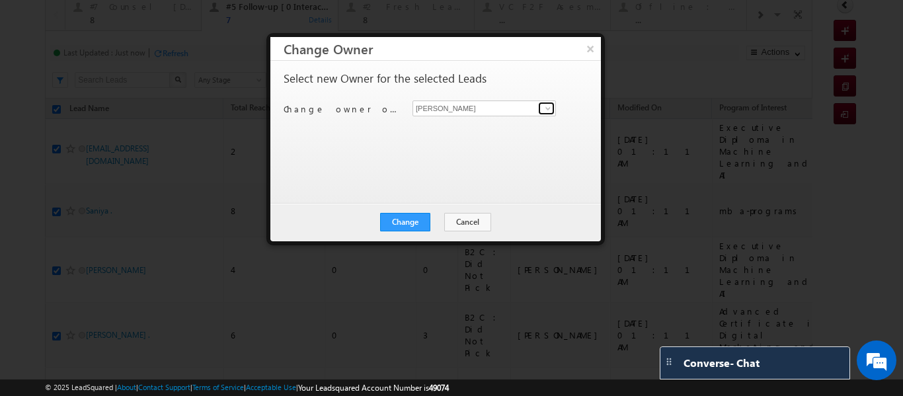
click at [545, 104] on span at bounding box center [547, 108] width 11 height 11
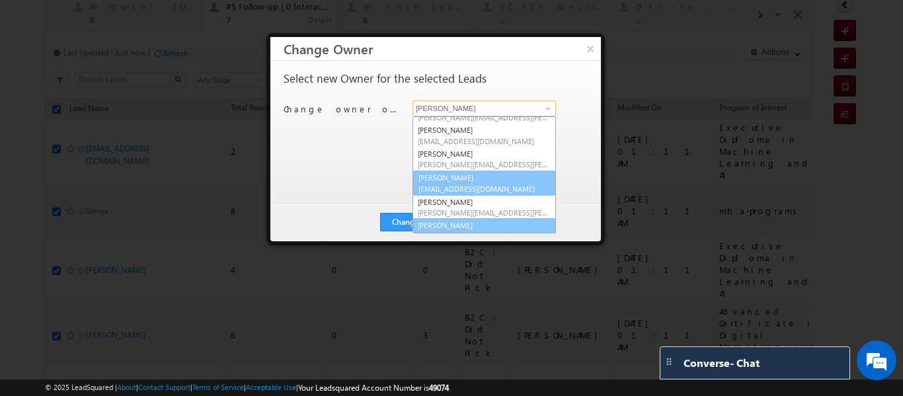
scroll to position [0, 0]
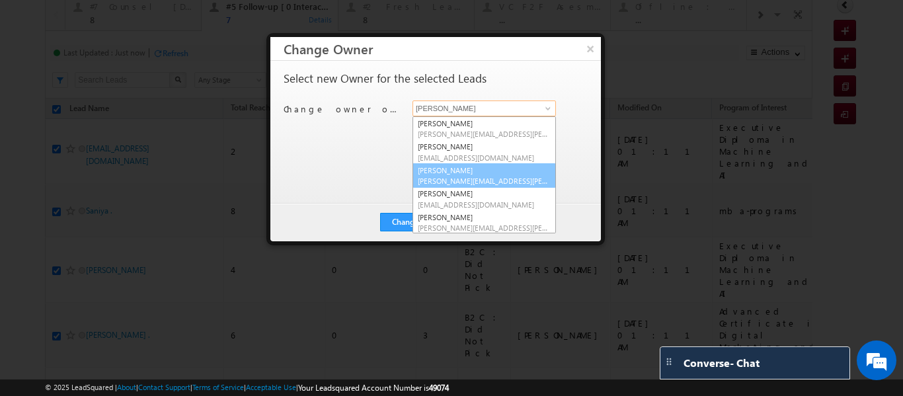
click at [457, 178] on span "[PERSON_NAME][EMAIL_ADDRESS][PERSON_NAME][DOMAIN_NAME]" at bounding box center [484, 181] width 133 height 10
type input "[PERSON_NAME]"
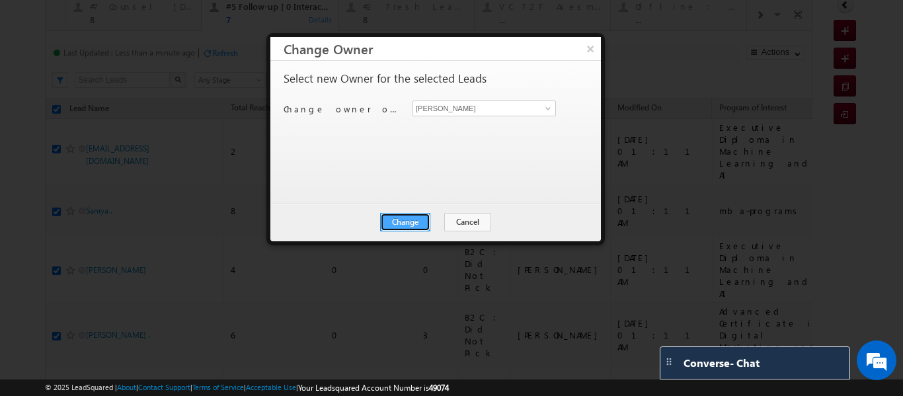
click at [408, 223] on button "Change" at bounding box center [405, 222] width 50 height 19
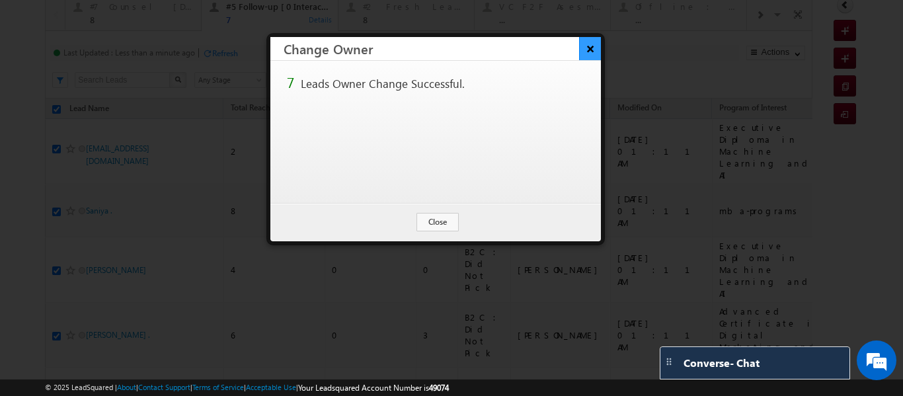
click at [588, 46] on button "×" at bounding box center [590, 48] width 22 height 23
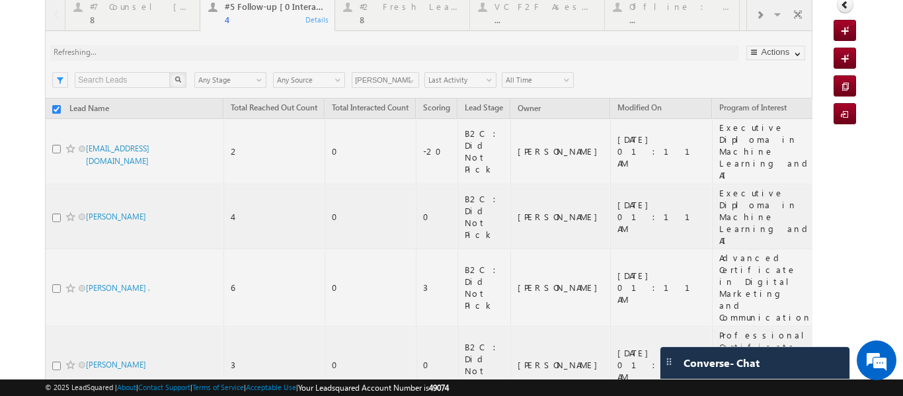
checkbox input "false"
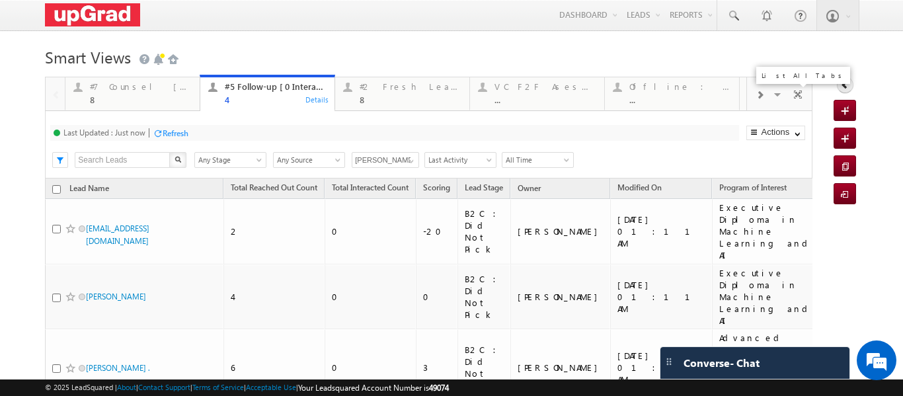
click at [772, 96] on span at bounding box center [778, 97] width 13 height 28
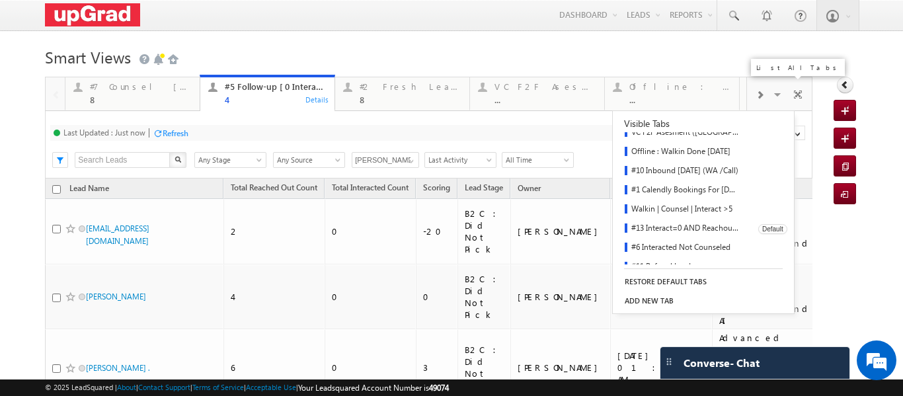
scroll to position [132, 0]
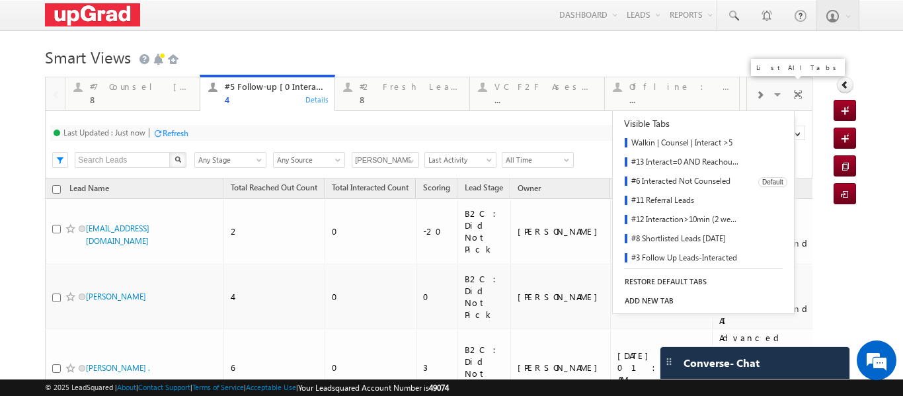
click at [681, 182] on link "#6 Interacted Not Counseled" at bounding box center [680, 181] width 136 height 19
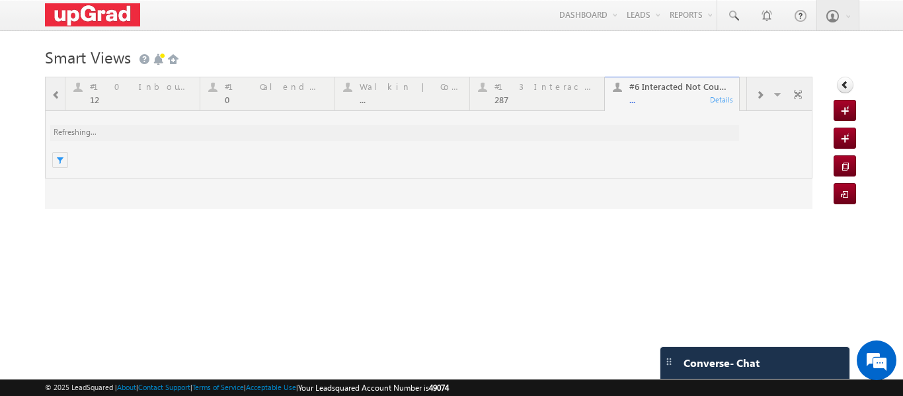
scroll to position [0, 0]
click at [655, 106] on div at bounding box center [428, 143] width 767 height 132
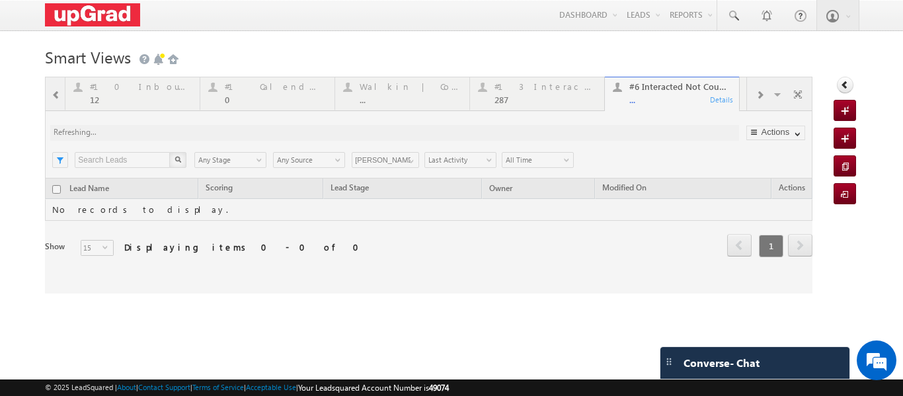
click at [653, 102] on div at bounding box center [428, 185] width 767 height 217
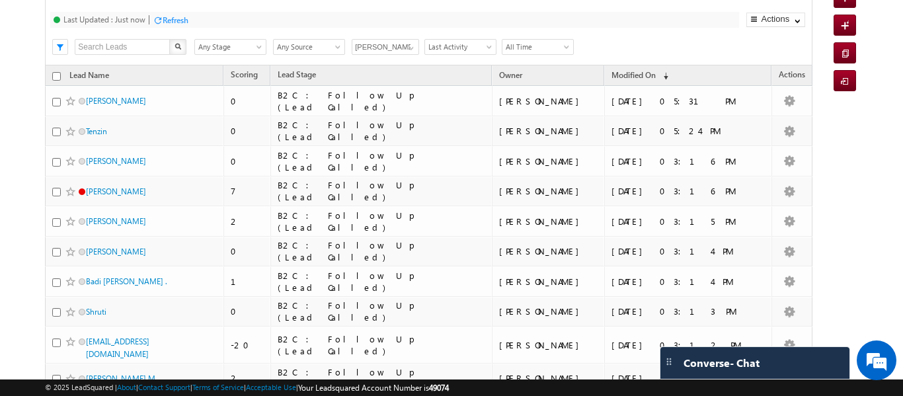
scroll to position [112, 0]
click at [410, 47] on span at bounding box center [411, 49] width 11 height 11
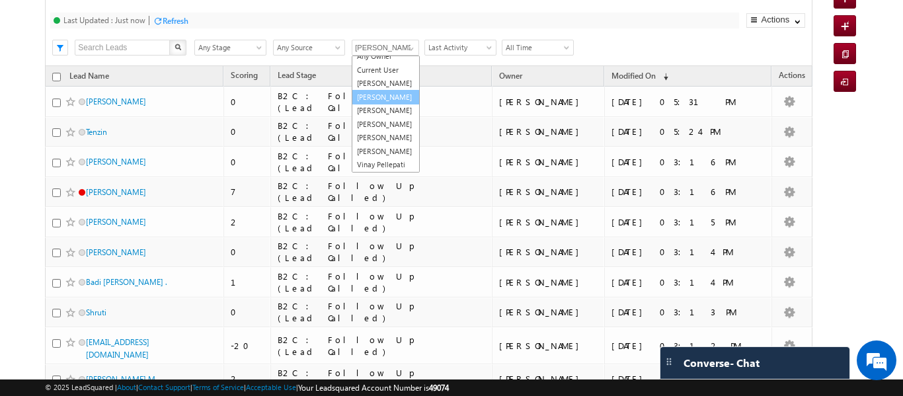
click at [373, 90] on link "[PERSON_NAME]" at bounding box center [386, 97] width 68 height 15
type input "[PERSON_NAME]"
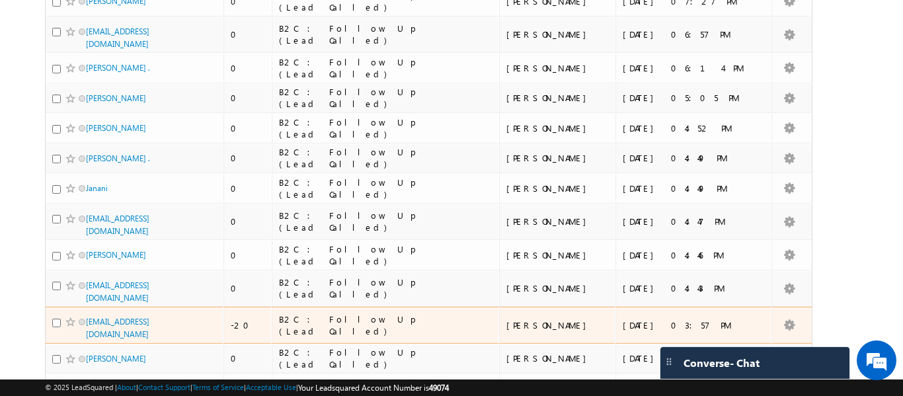
scroll to position [0, 0]
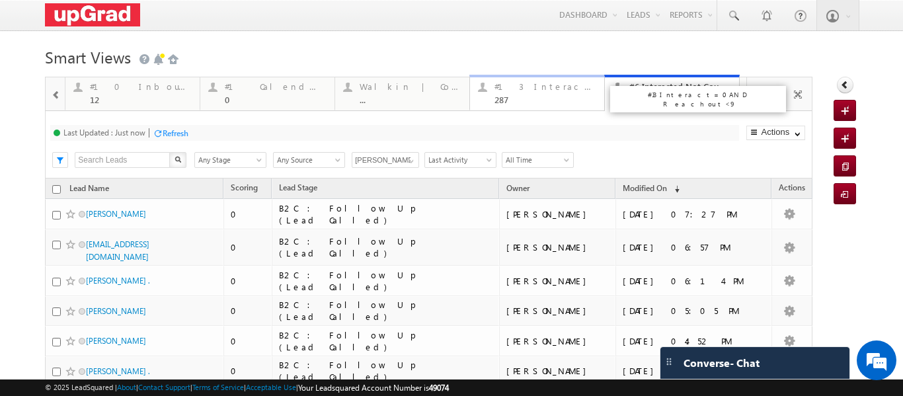
click at [513, 96] on div "287" at bounding box center [545, 99] width 102 height 10
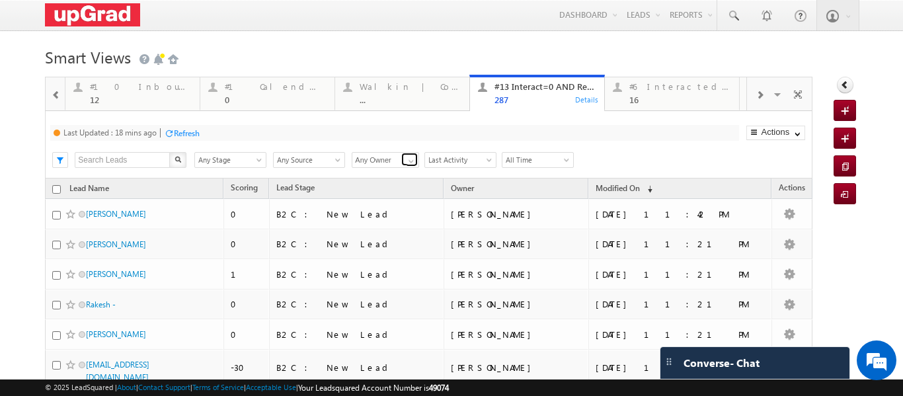
click at [407, 160] on span at bounding box center [411, 161] width 11 height 11
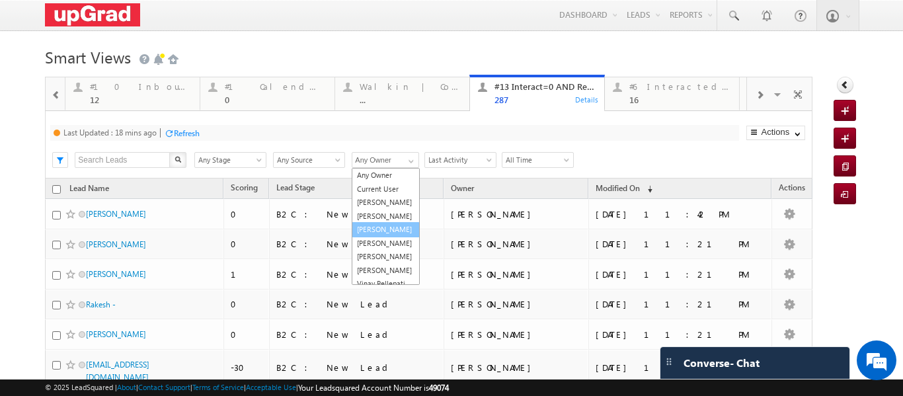
click at [380, 237] on link "[PERSON_NAME]" at bounding box center [386, 229] width 68 height 15
type input "[PERSON_NAME]"
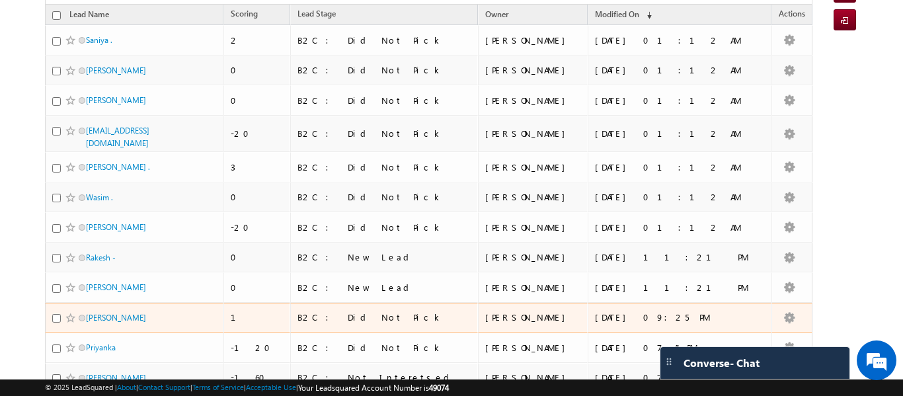
scroll to position [112, 0]
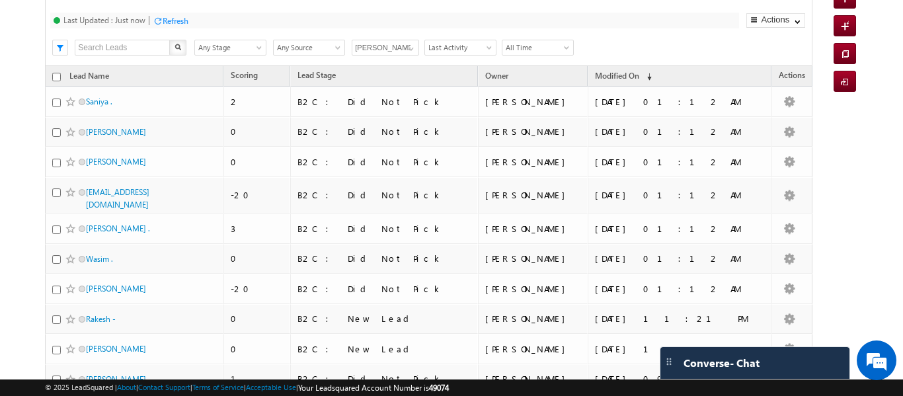
click at [58, 80] on input "checkbox" at bounding box center [56, 77] width 9 height 9
checkbox input "true"
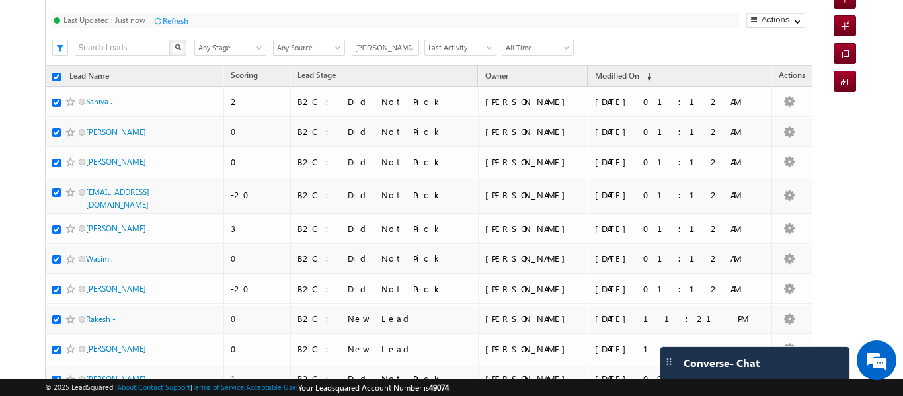
checkbox input "true"
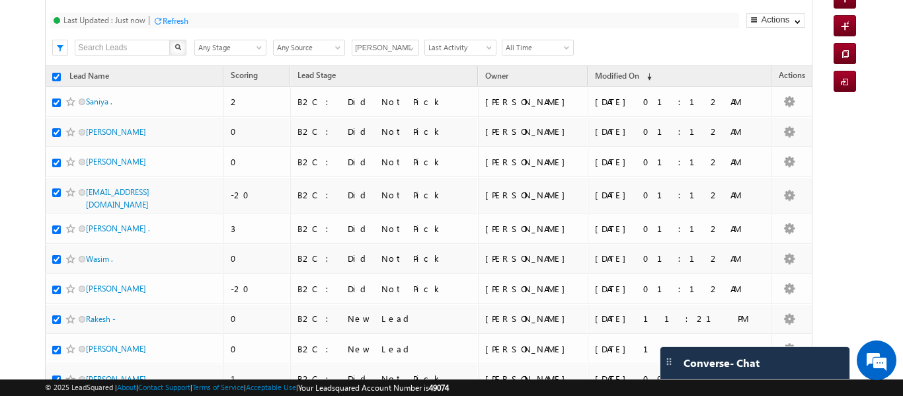
checkbox input "true"
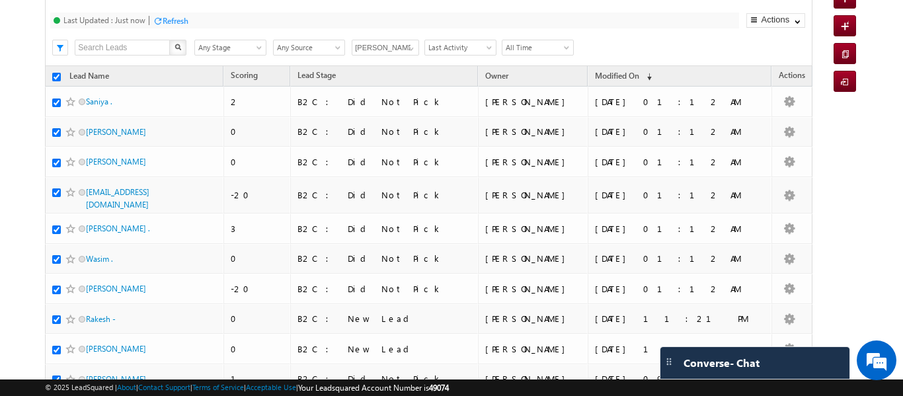
checkbox input "true"
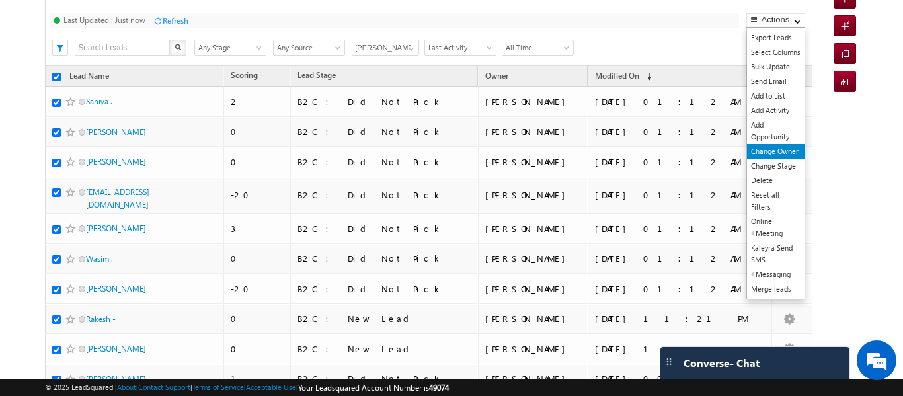
click at [769, 154] on link "Change Owner" at bounding box center [775, 151] width 57 height 15
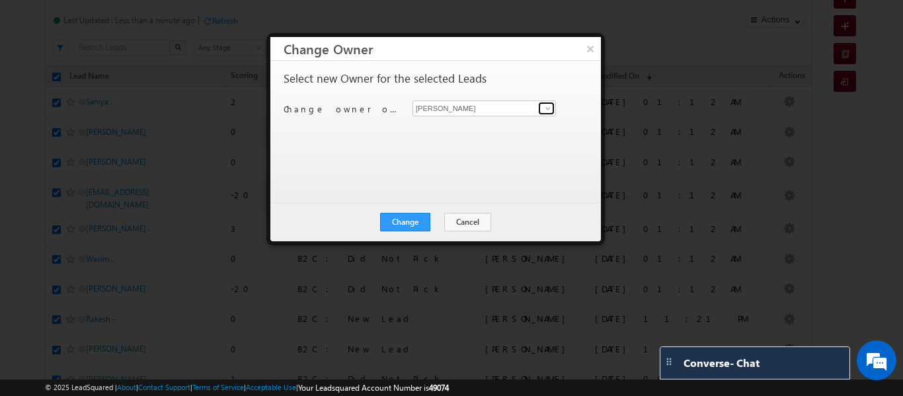
click at [546, 107] on span at bounding box center [547, 108] width 11 height 11
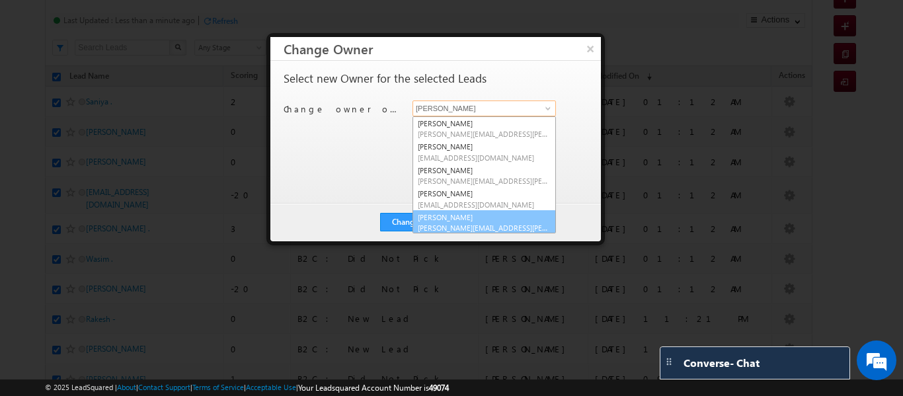
scroll to position [3, 0]
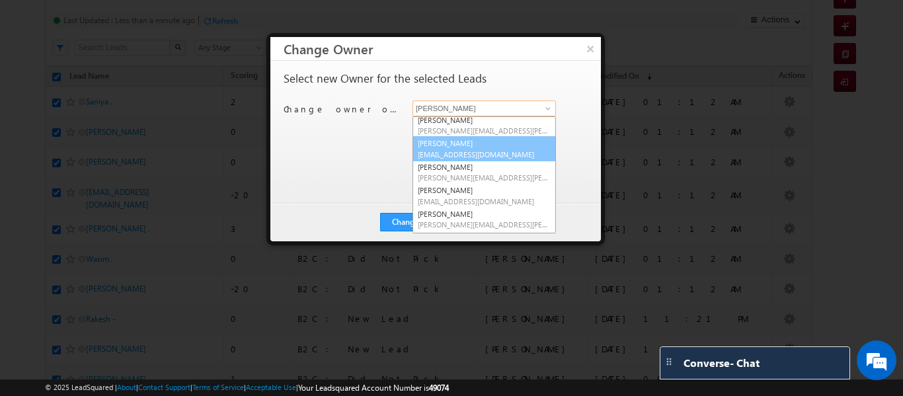
click at [463, 147] on link "[PERSON_NAME] [PERSON_NAME][EMAIL_ADDRESS][DOMAIN_NAME]" at bounding box center [483, 148] width 143 height 25
type input "[PERSON_NAME]"
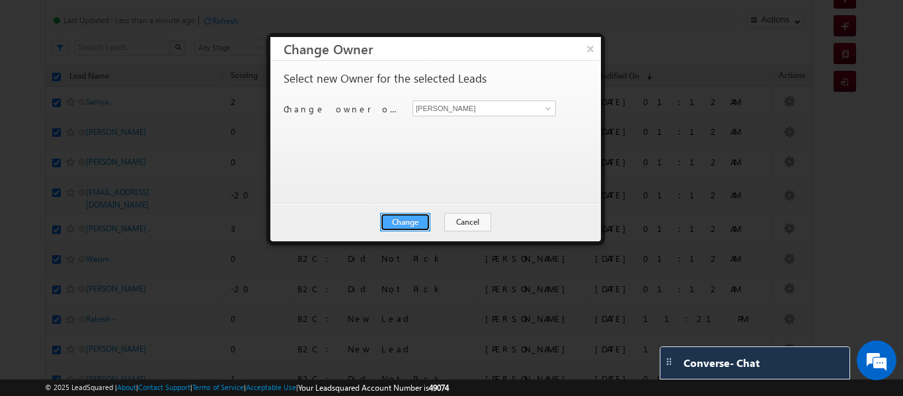
click at [404, 221] on button "Change" at bounding box center [405, 222] width 50 height 19
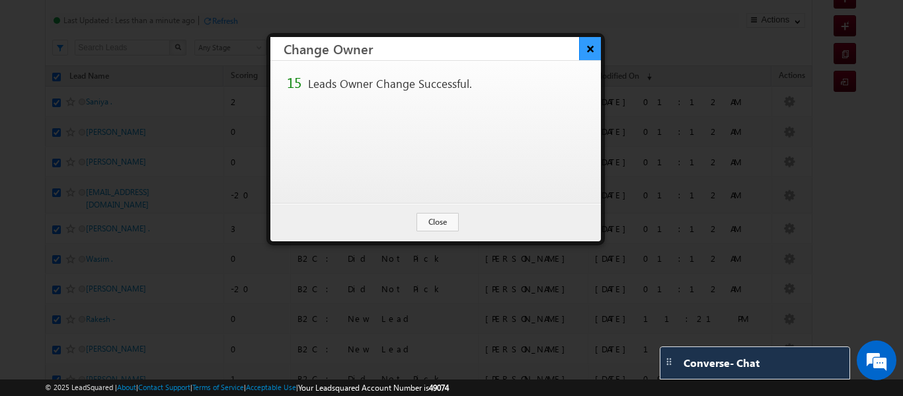
click at [583, 50] on button "×" at bounding box center [590, 48] width 22 height 23
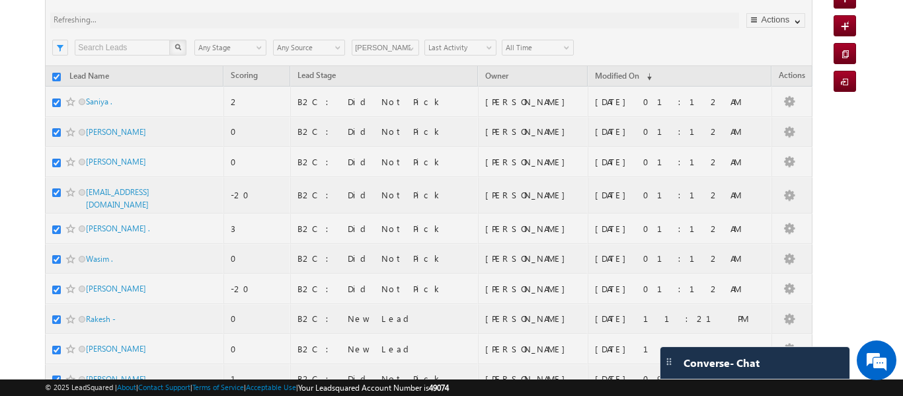
scroll to position [0, 0]
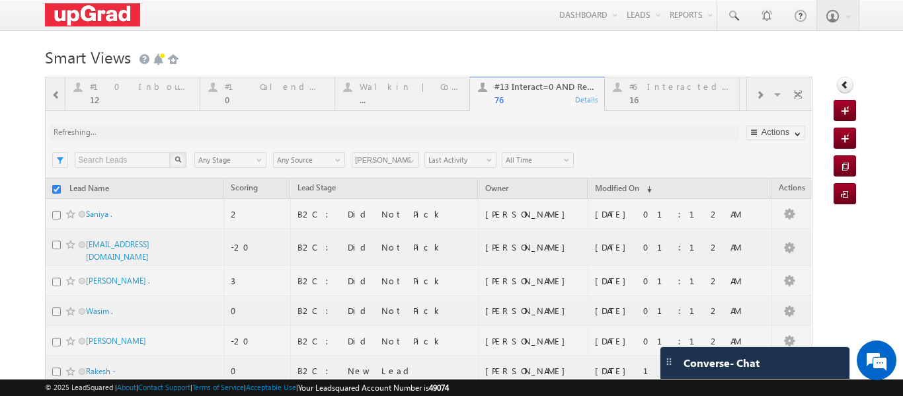
checkbox input "false"
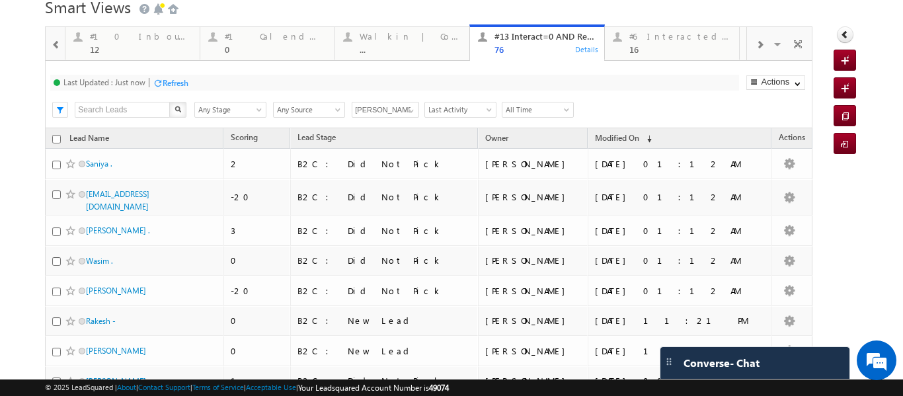
scroll to position [46, 0]
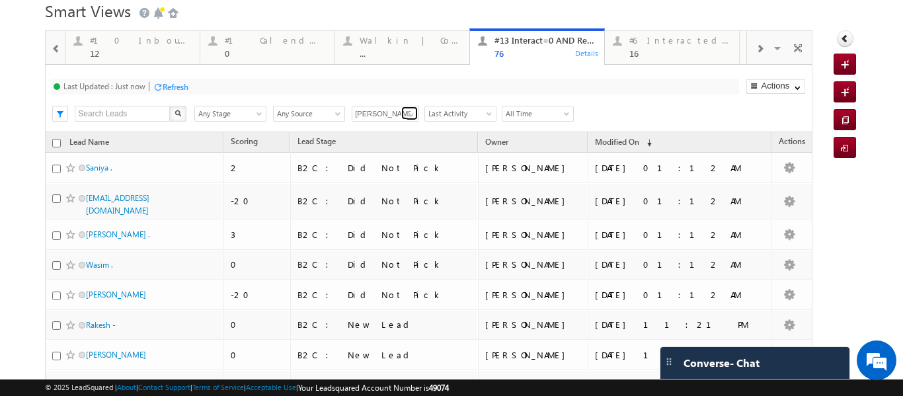
click at [412, 117] on span at bounding box center [411, 115] width 11 height 11
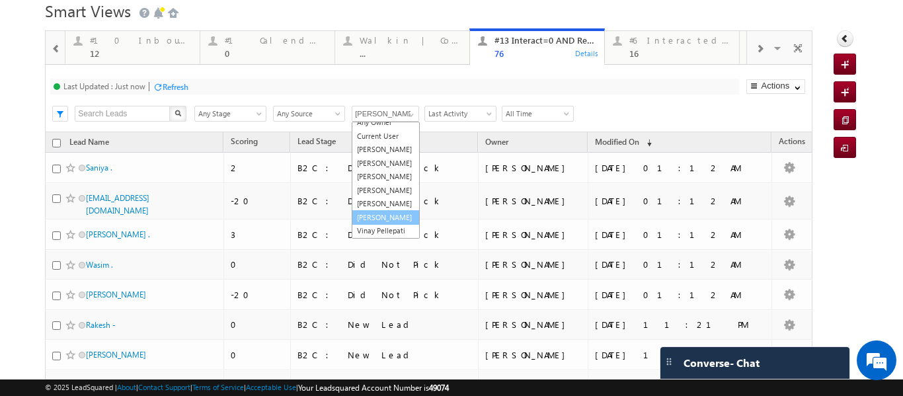
scroll to position [0, 0]
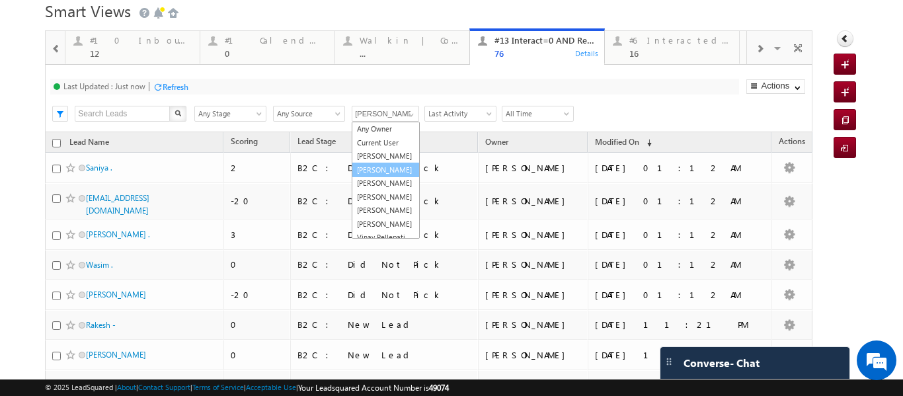
click at [371, 176] on link "[PERSON_NAME]" at bounding box center [386, 170] width 68 height 15
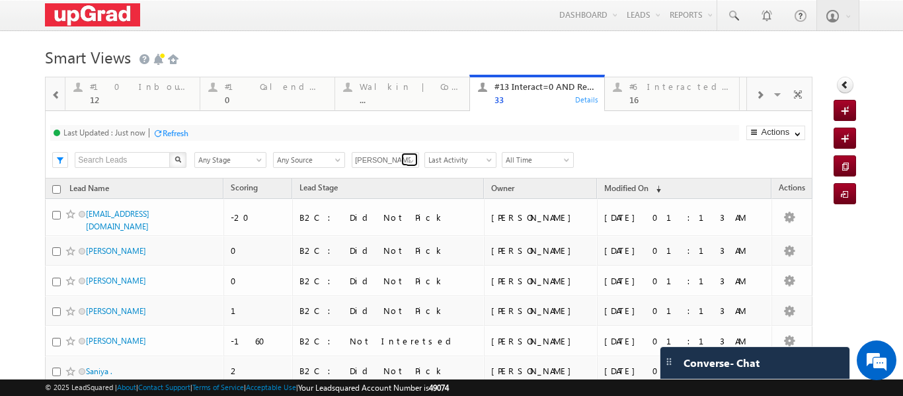
click at [409, 164] on span at bounding box center [411, 161] width 11 height 11
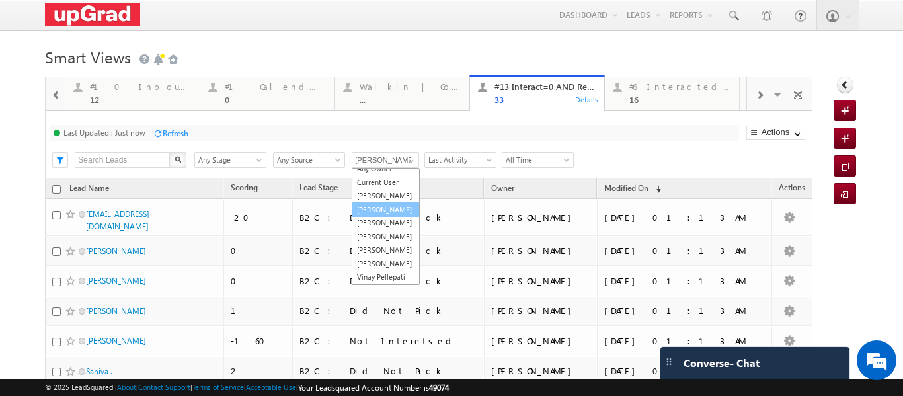
scroll to position [39, 0]
click at [377, 215] on link "[PERSON_NAME]" at bounding box center [386, 222] width 68 height 15
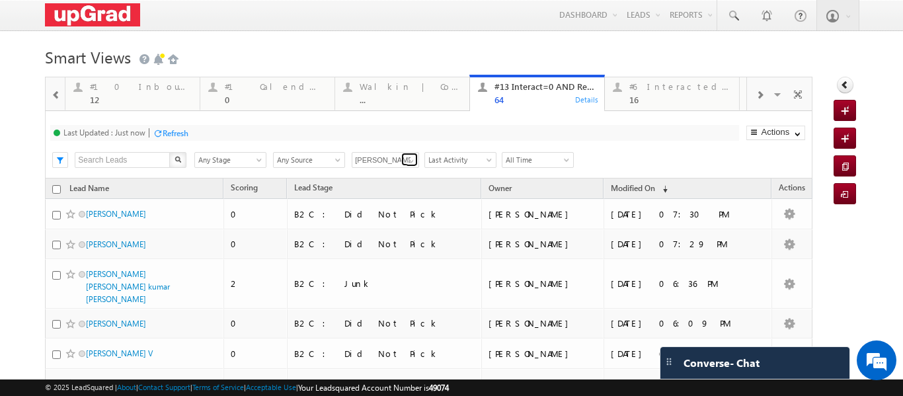
click at [411, 164] on span at bounding box center [411, 161] width 11 height 11
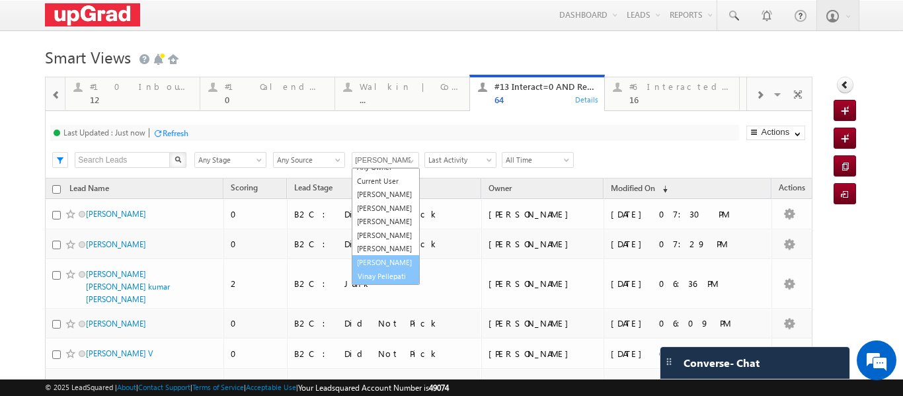
scroll to position [40, 0]
click at [383, 273] on link "Vinay Pellepati" at bounding box center [386, 276] width 68 height 15
type input "Vinay Pellepati"
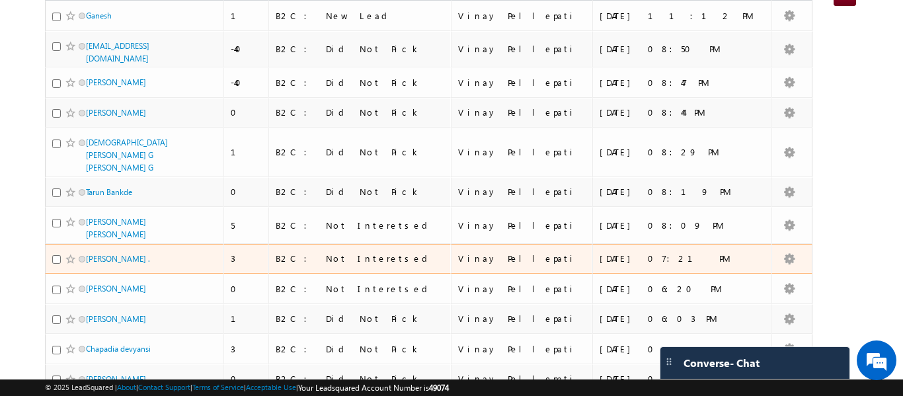
scroll to position [0, 0]
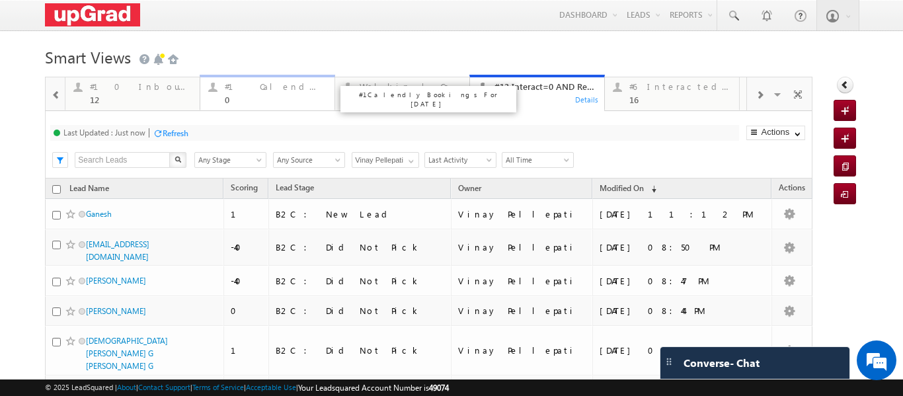
click at [267, 105] on link "#1 Calendly Bookings For [DATE] 0 Details" at bounding box center [267, 93] width 135 height 36
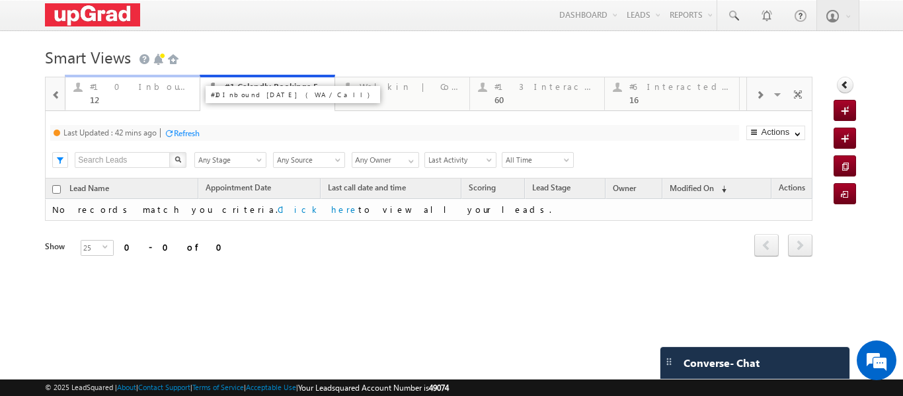
click at [133, 100] on div "12" at bounding box center [141, 99] width 102 height 10
